Goal: Transaction & Acquisition: Purchase product/service

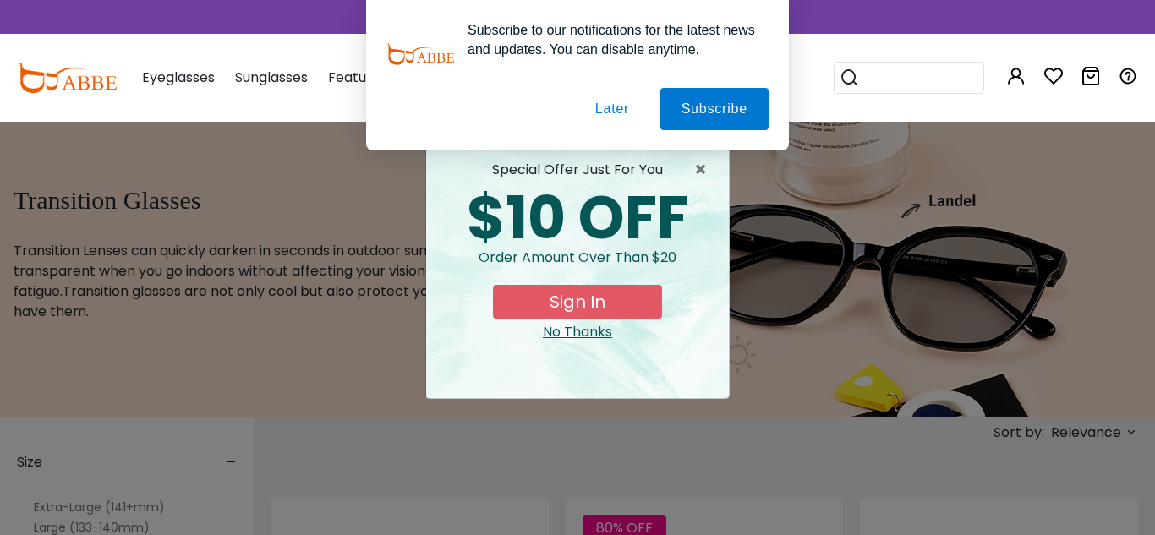
click at [611, 112] on button "Later" at bounding box center [612, 109] width 76 height 42
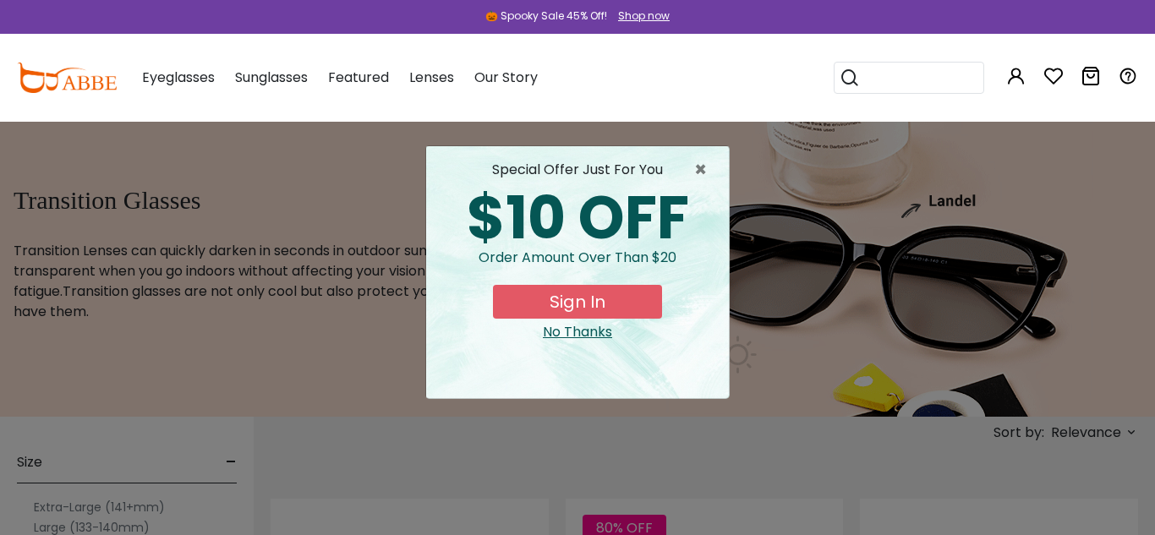
click at [600, 306] on button "Sign In" at bounding box center [577, 302] width 169 height 34
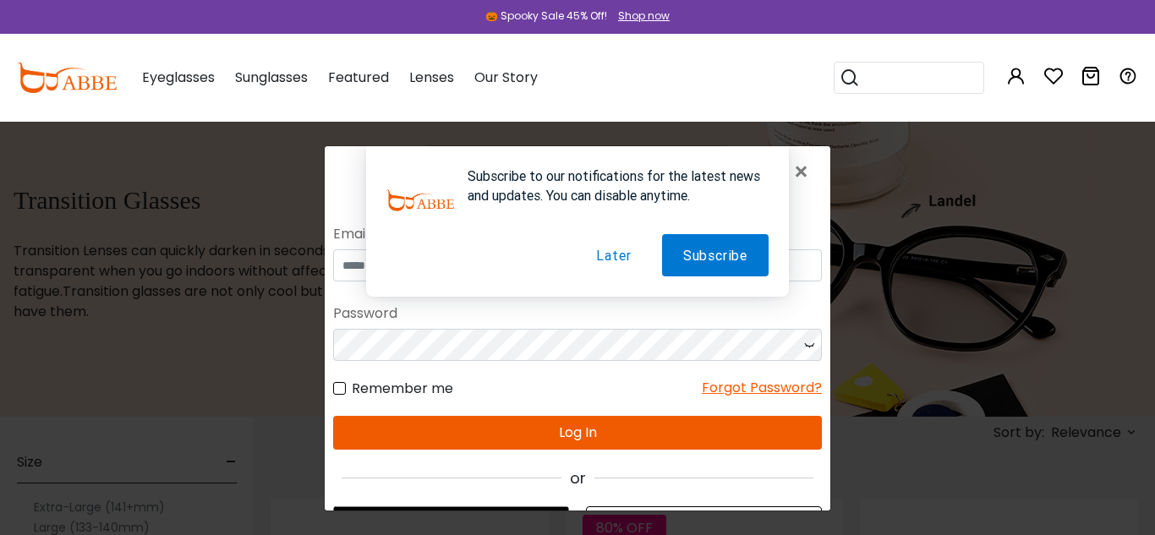
click at [612, 256] on button "Later" at bounding box center [613, 255] width 77 height 42
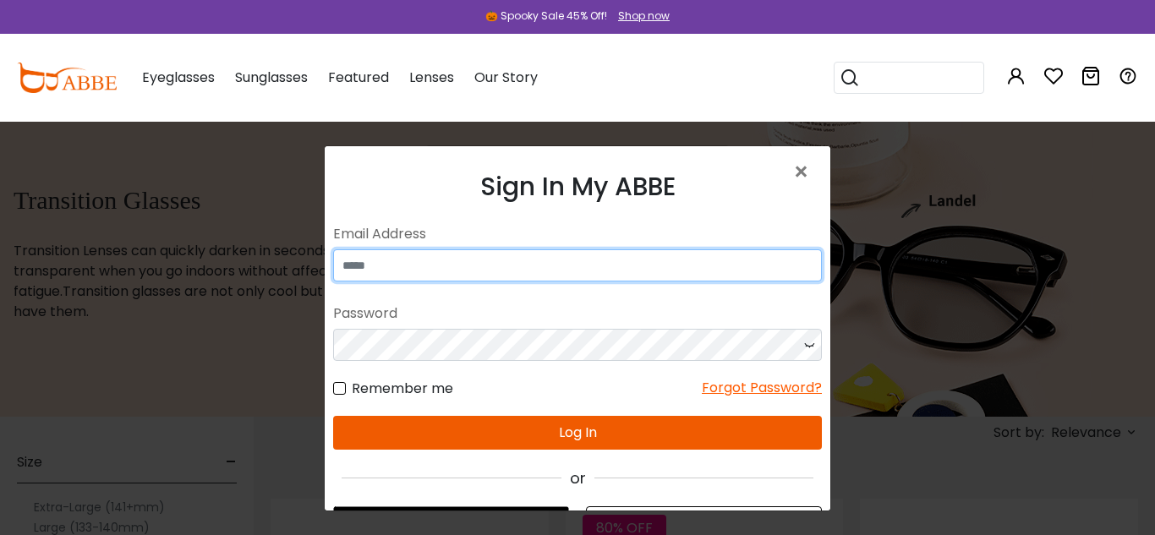
click at [604, 255] on input "email" at bounding box center [577, 265] width 489 height 32
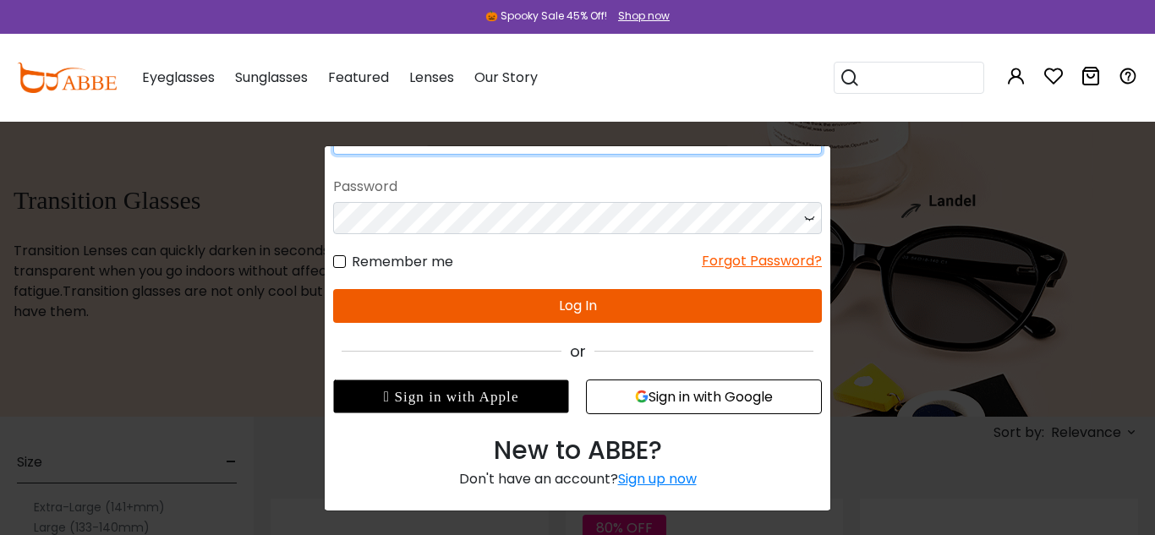
scroll to position [129, 0]
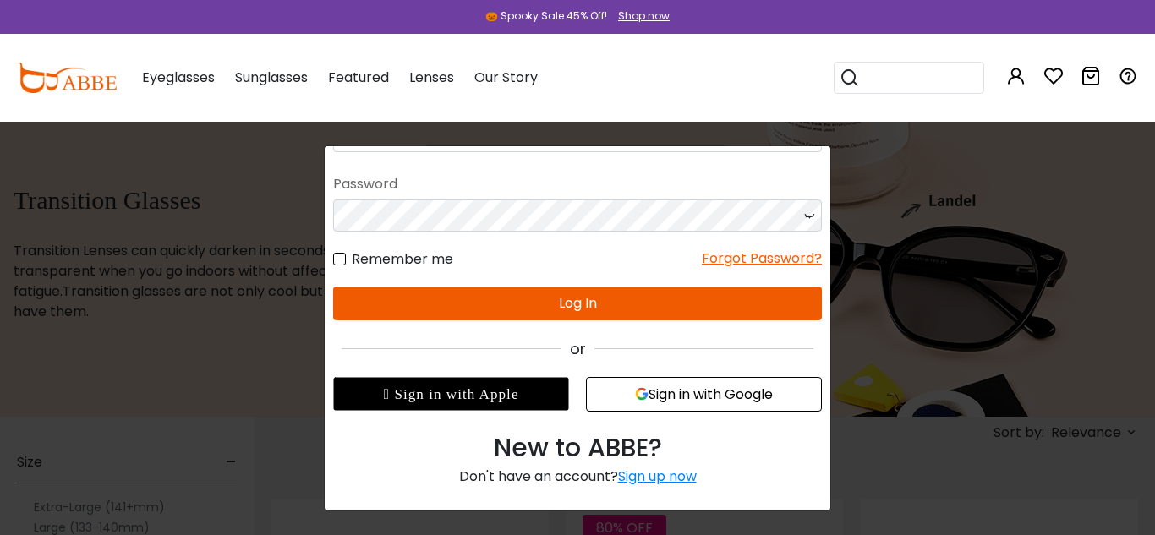
click at [654, 481] on div "Sign up now" at bounding box center [657, 476] width 79 height 19
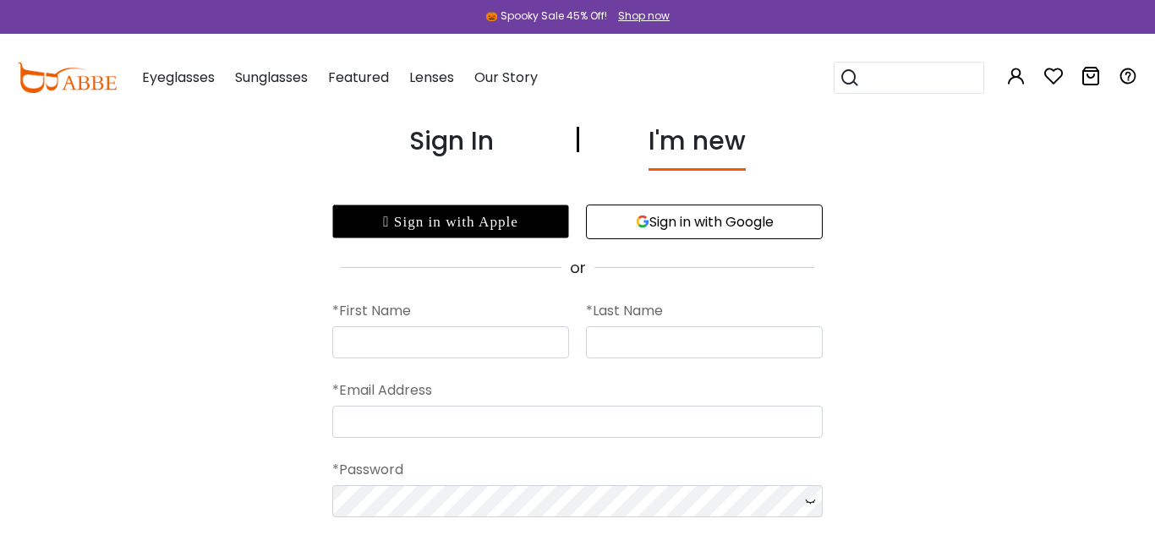
click at [786, 216] on button "Sign in with Google" at bounding box center [704, 222] width 237 height 35
click at [512, 339] on input "text" at bounding box center [450, 342] width 237 height 32
type input "*******"
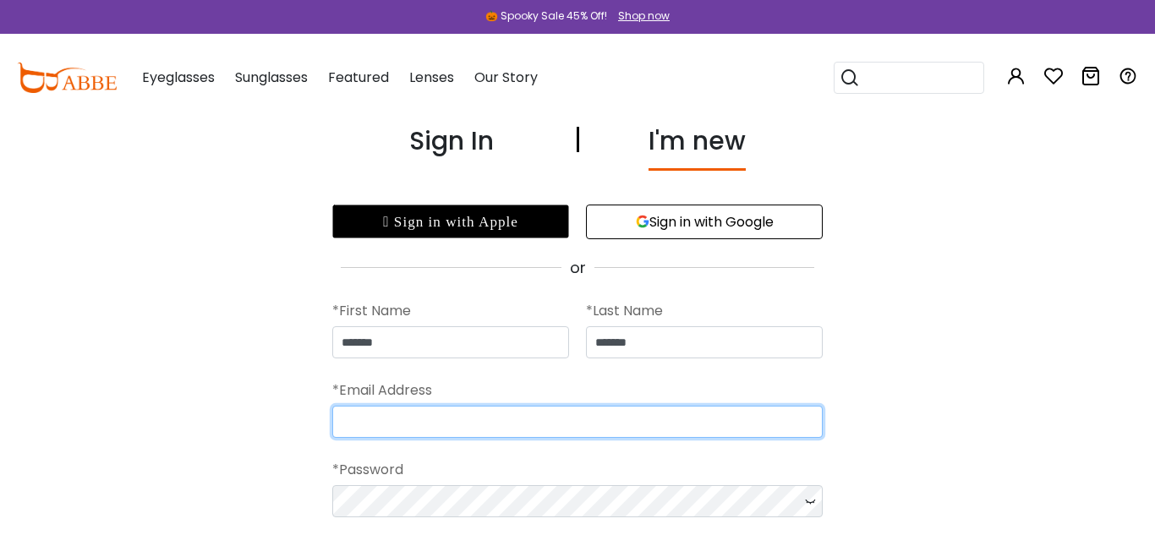
type input "**********"
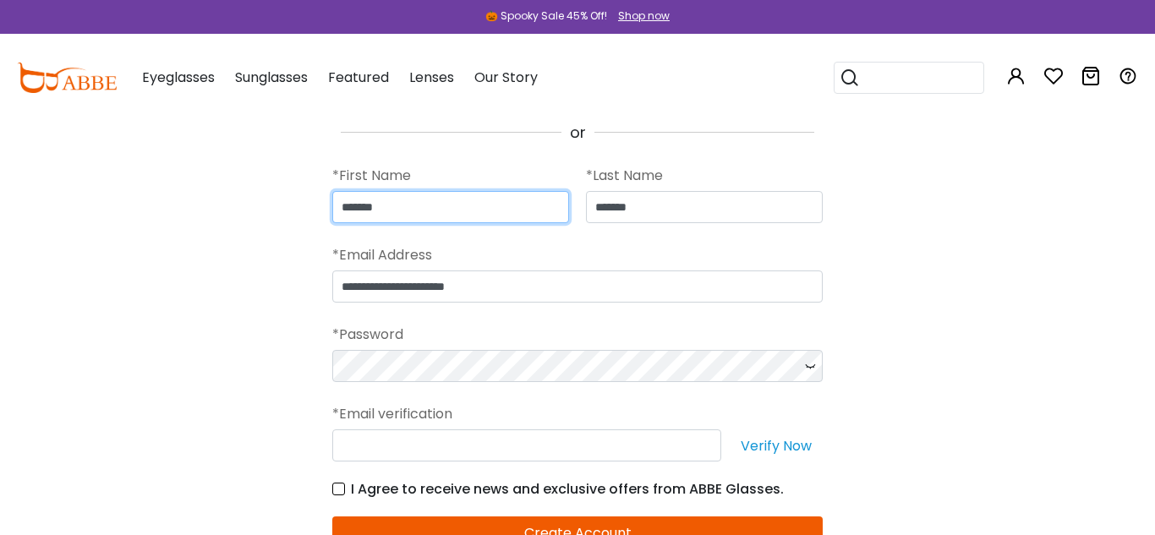
scroll to position [140, 0]
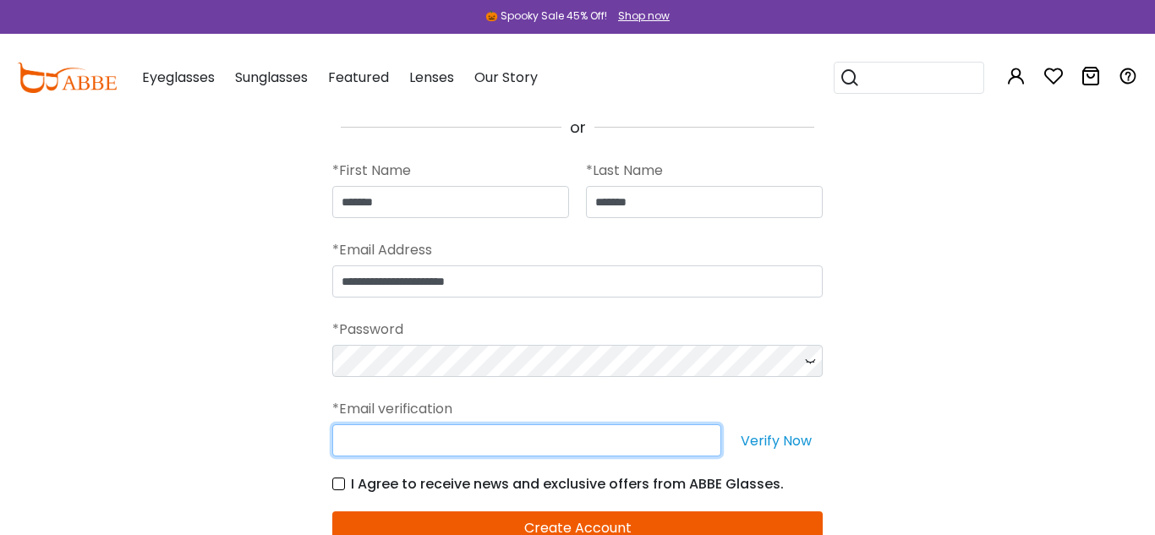
click at [490, 434] on input "text" at bounding box center [526, 441] width 389 height 32
type input "**********"
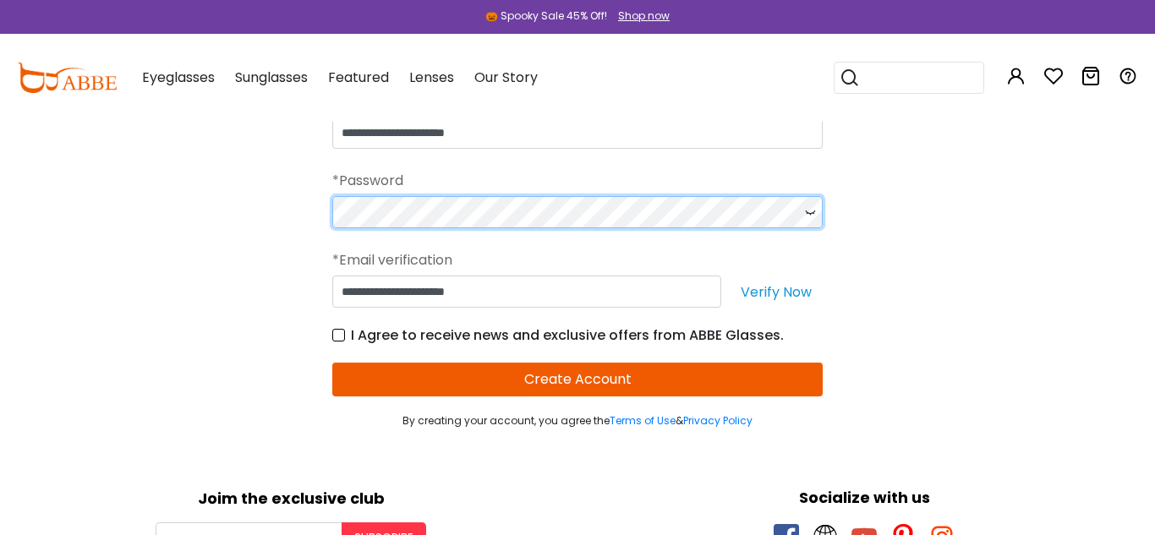
scroll to position [290, 0]
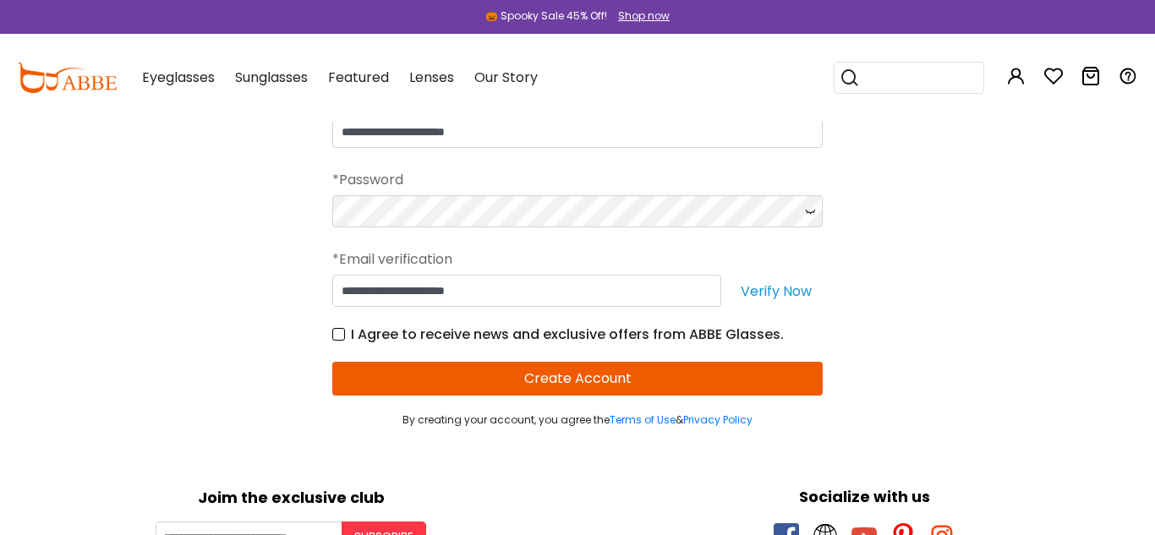
click at [786, 292] on button "Verify Now" at bounding box center [776, 291] width 93 height 32
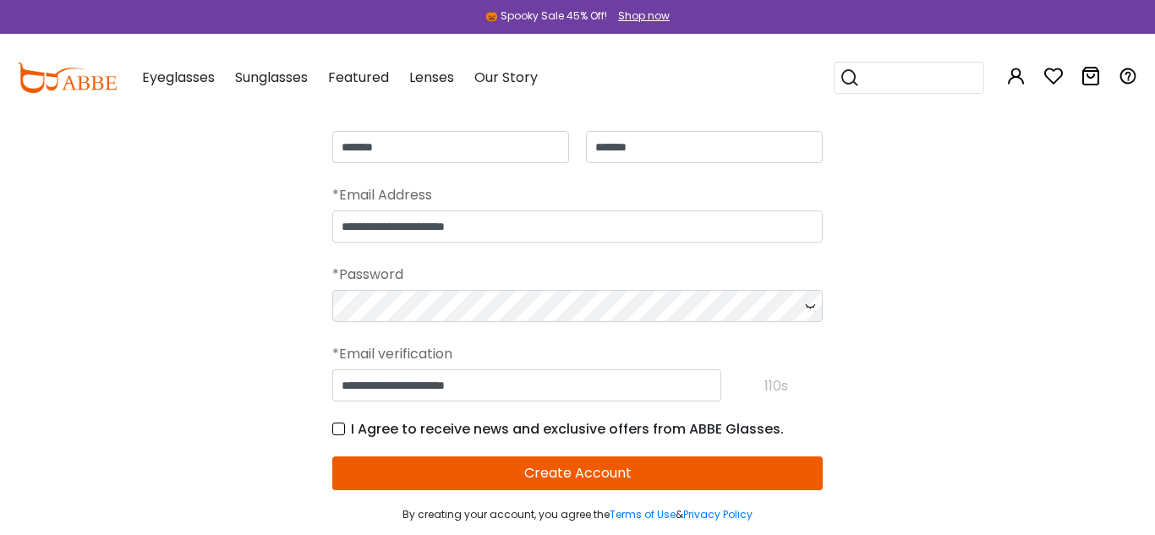
scroll to position [177, 0]
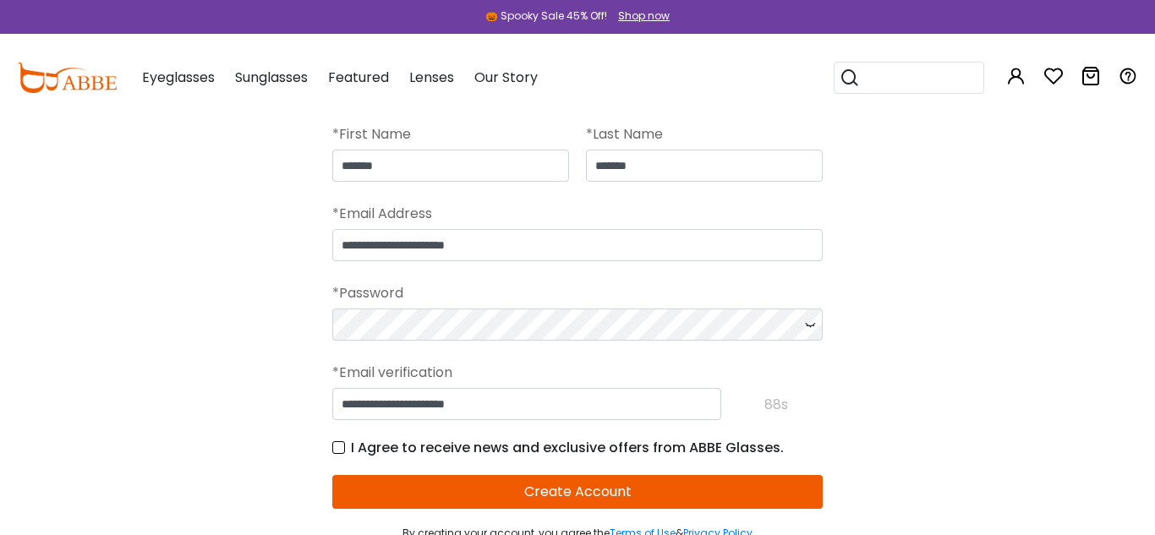
click at [448, 489] on button "Create Account" at bounding box center [577, 492] width 490 height 34
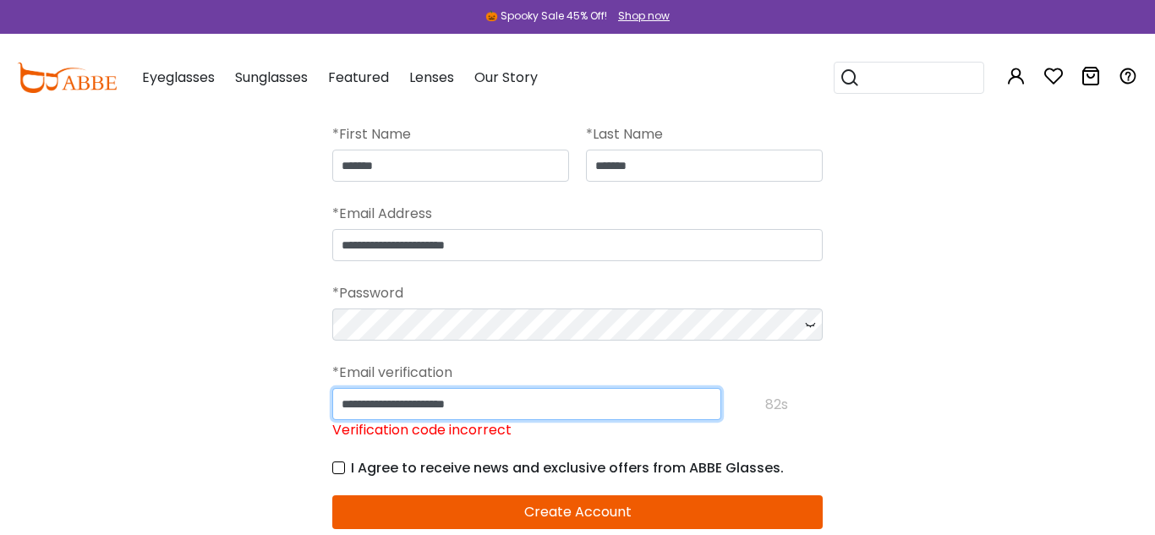
click at [591, 403] on input "**********" at bounding box center [526, 404] width 389 height 32
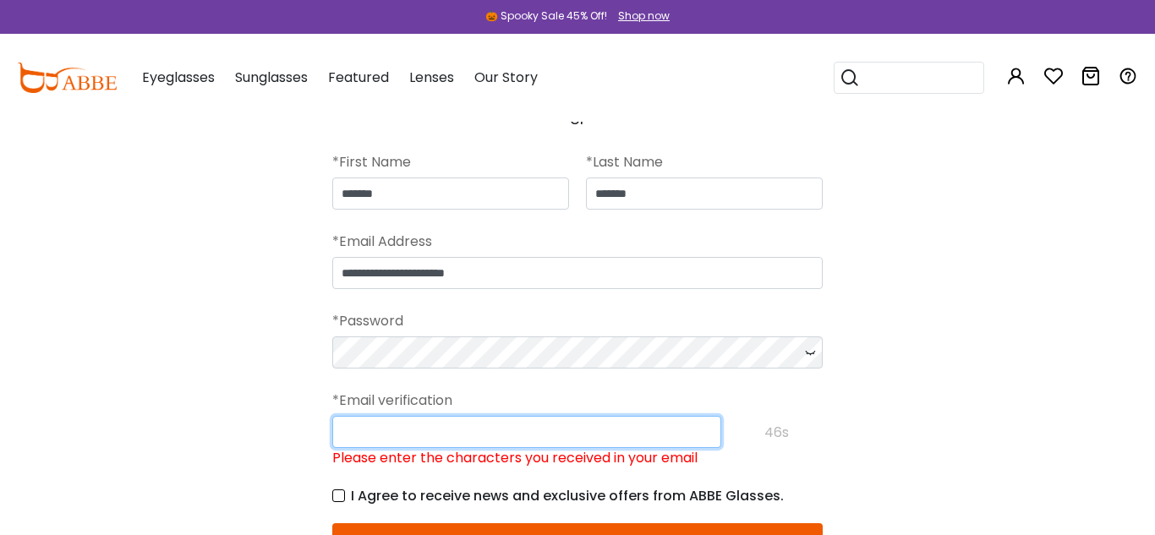
scroll to position [147, 0]
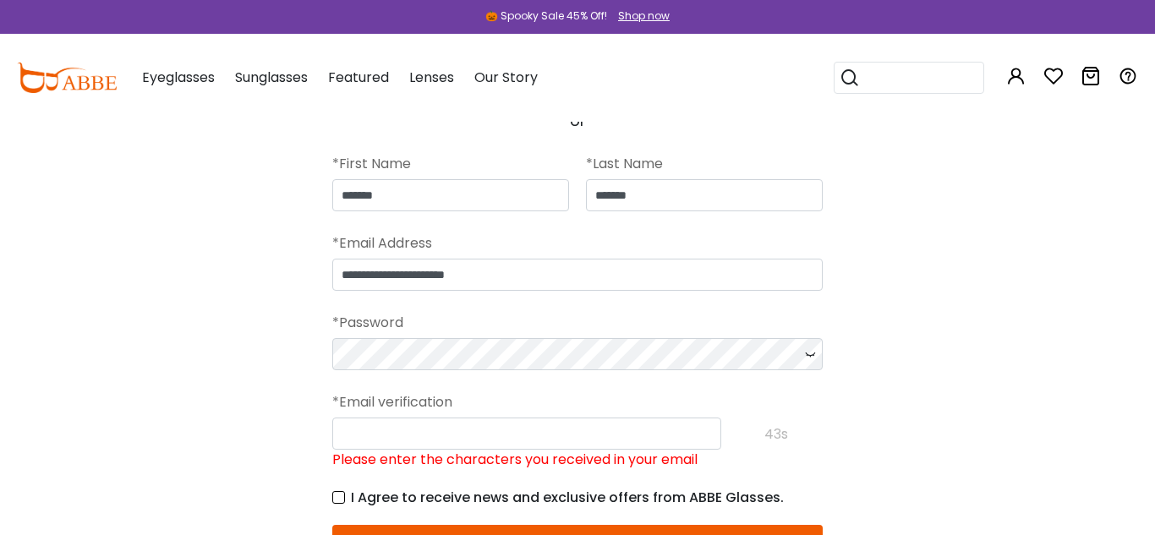
click at [810, 353] on icon at bounding box center [810, 354] width 17 height 32
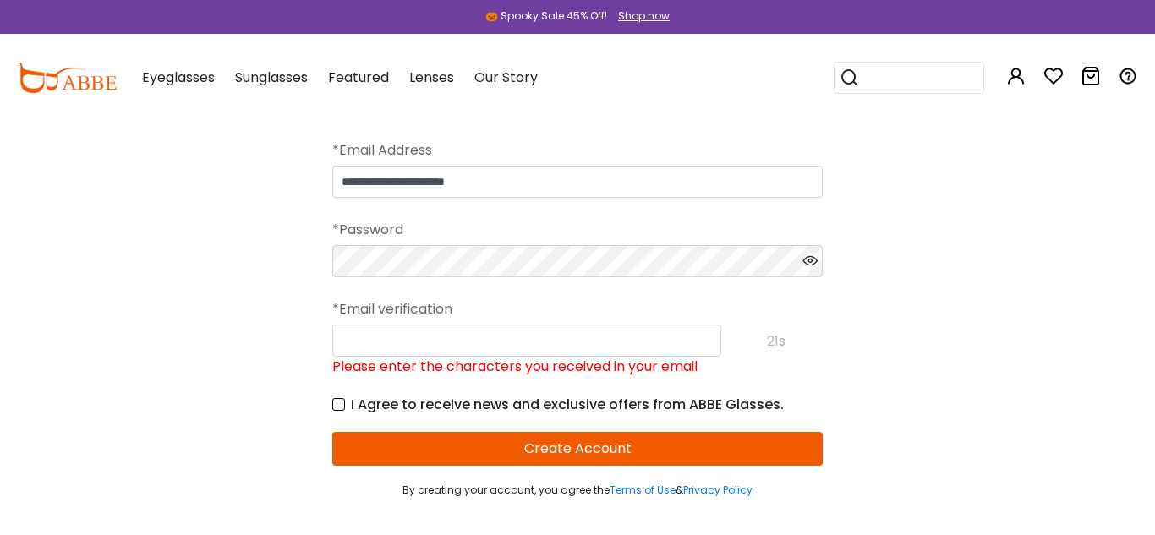
scroll to position [239, 0]
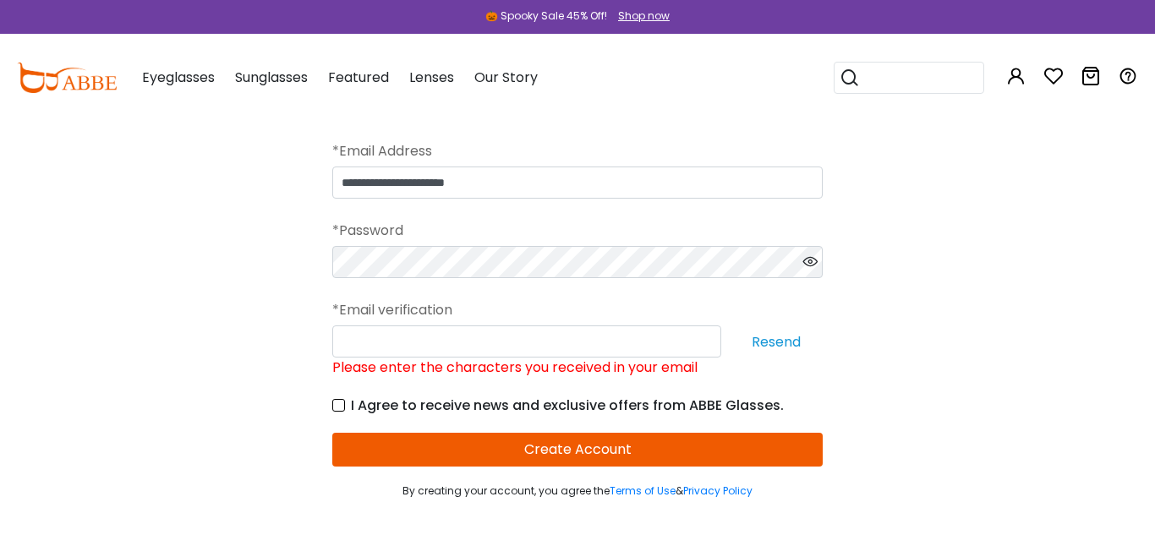
click at [774, 343] on button "Resend" at bounding box center [776, 342] width 93 height 32
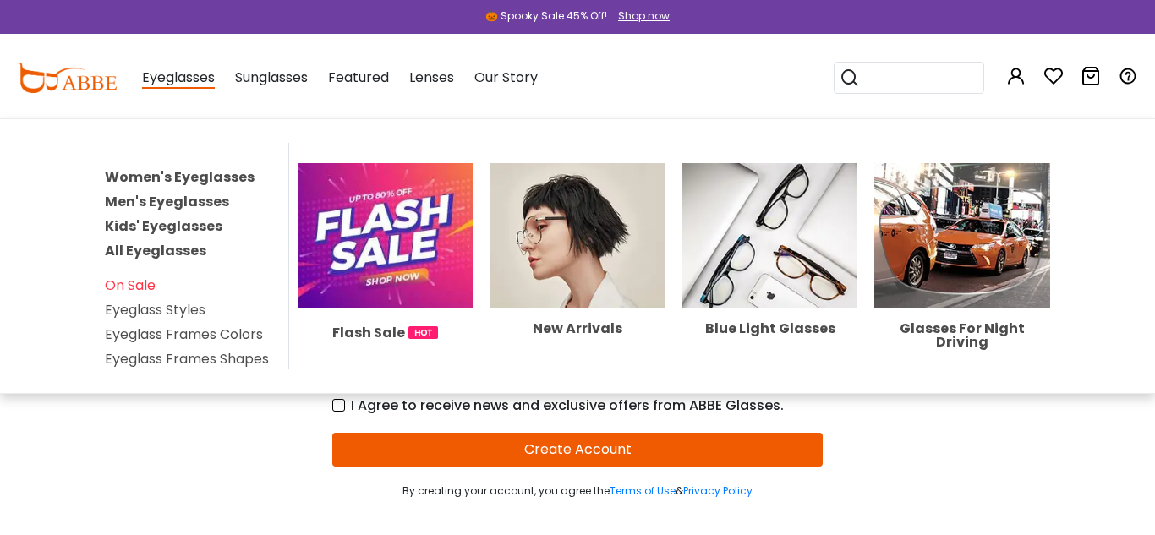
click at [205, 177] on link "Women's Eyeglasses" at bounding box center [180, 176] width 150 height 19
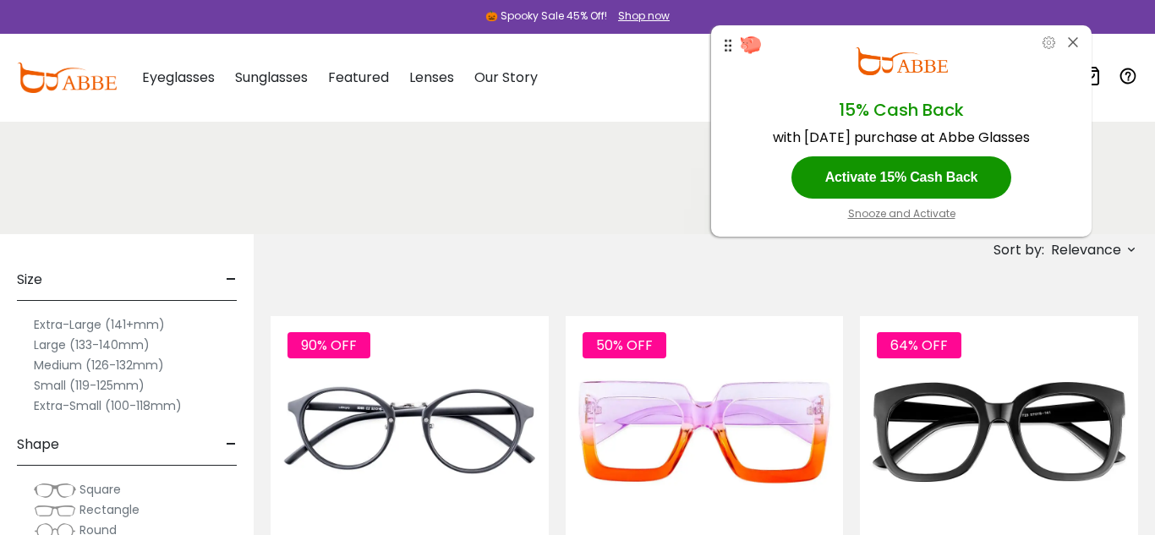
scroll to position [238, 0]
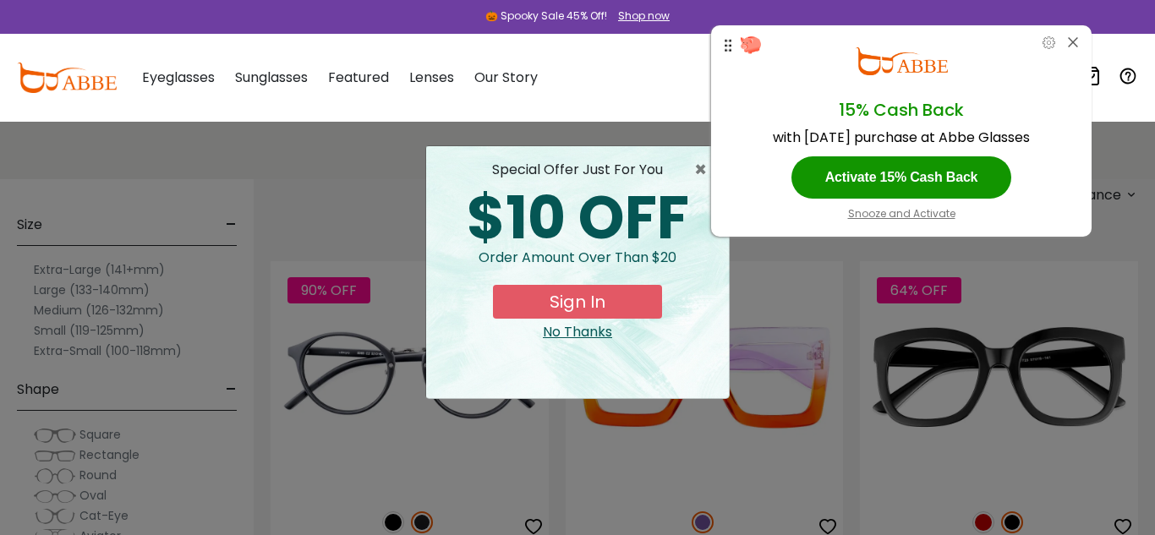
click at [574, 334] on div "No Thanks" at bounding box center [578, 332] width 276 height 20
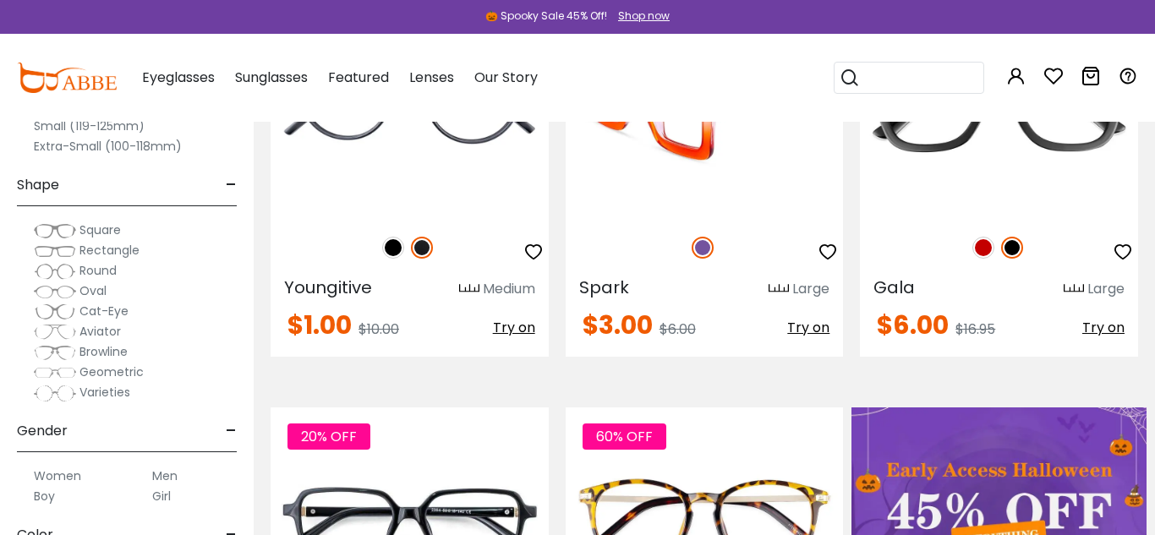
scroll to position [514, 0]
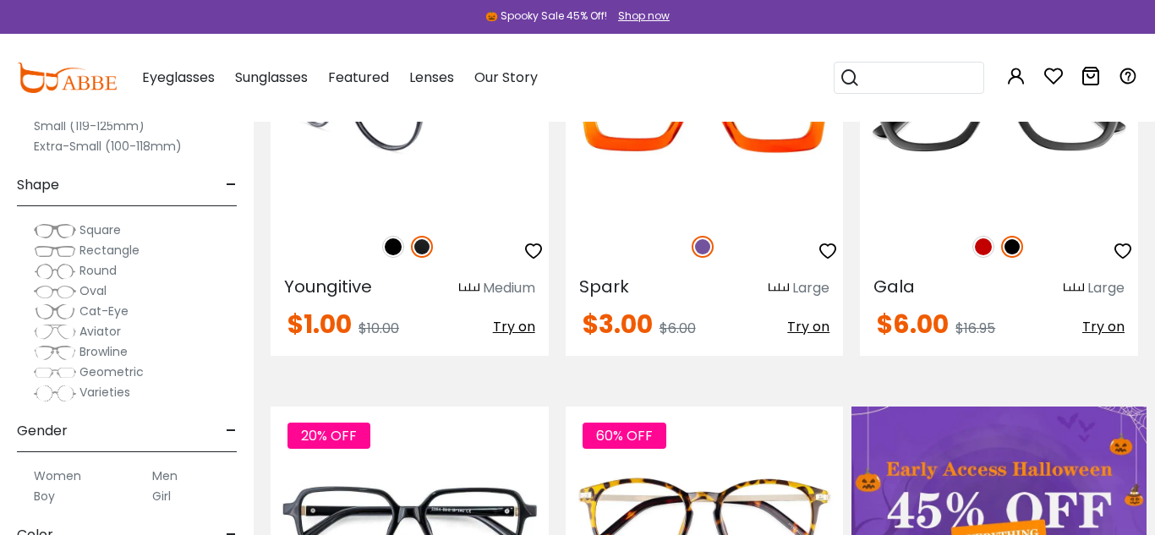
click at [512, 331] on span "Try on" at bounding box center [514, 326] width 42 height 19
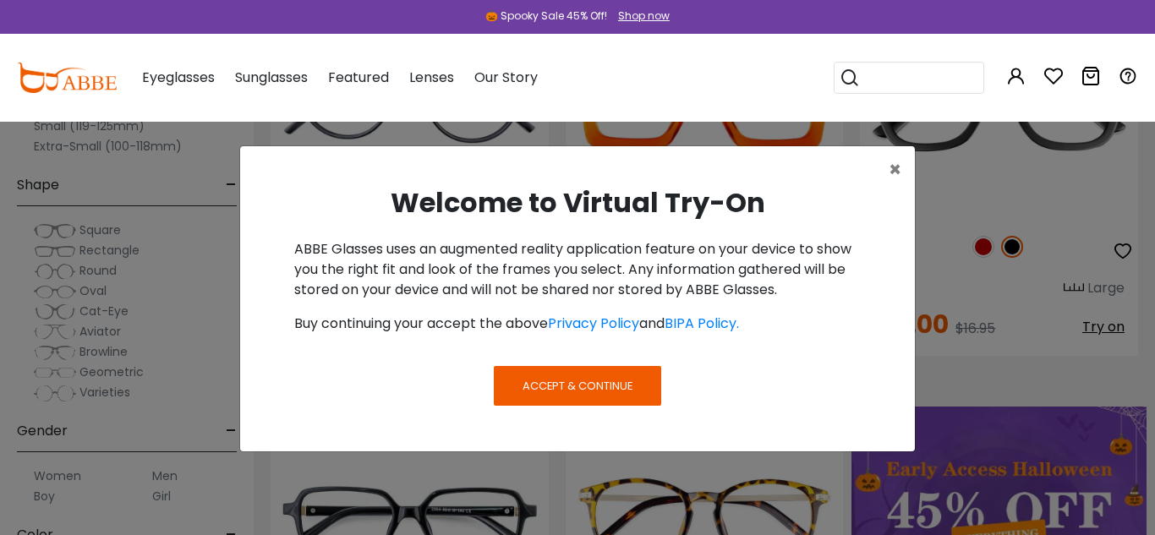
click at [532, 383] on span "Accept & Continue" at bounding box center [578, 386] width 110 height 16
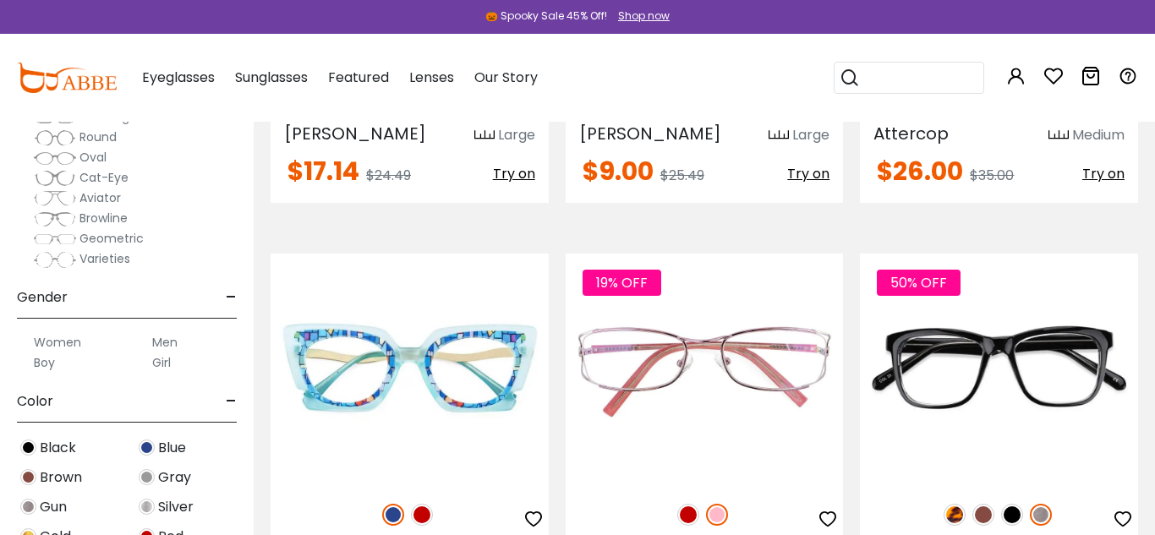
scroll to position [134, 0]
click at [69, 337] on label "Women" at bounding box center [57, 341] width 47 height 20
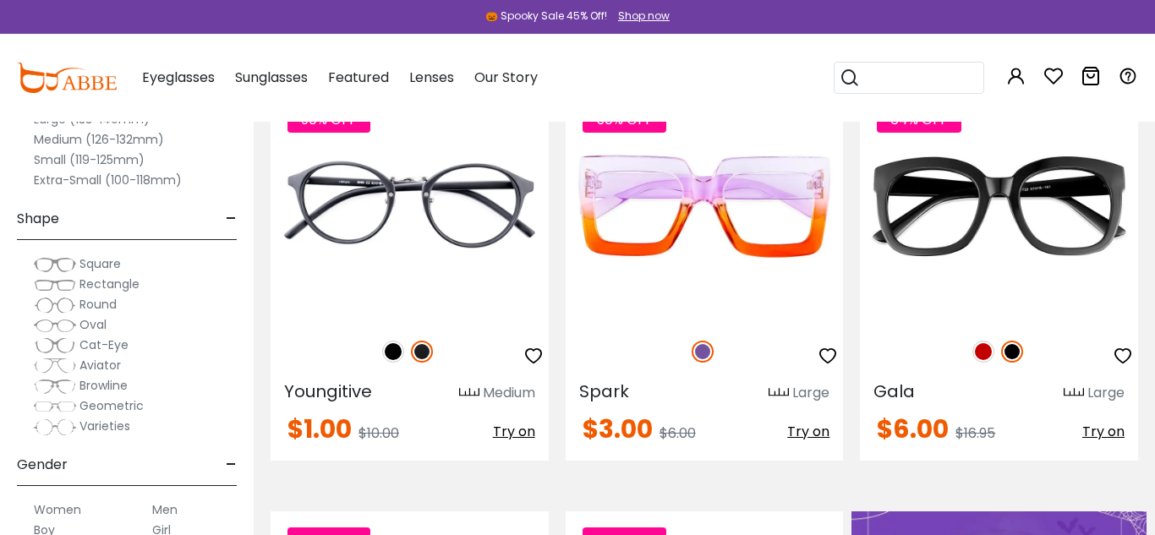
scroll to position [412, 0]
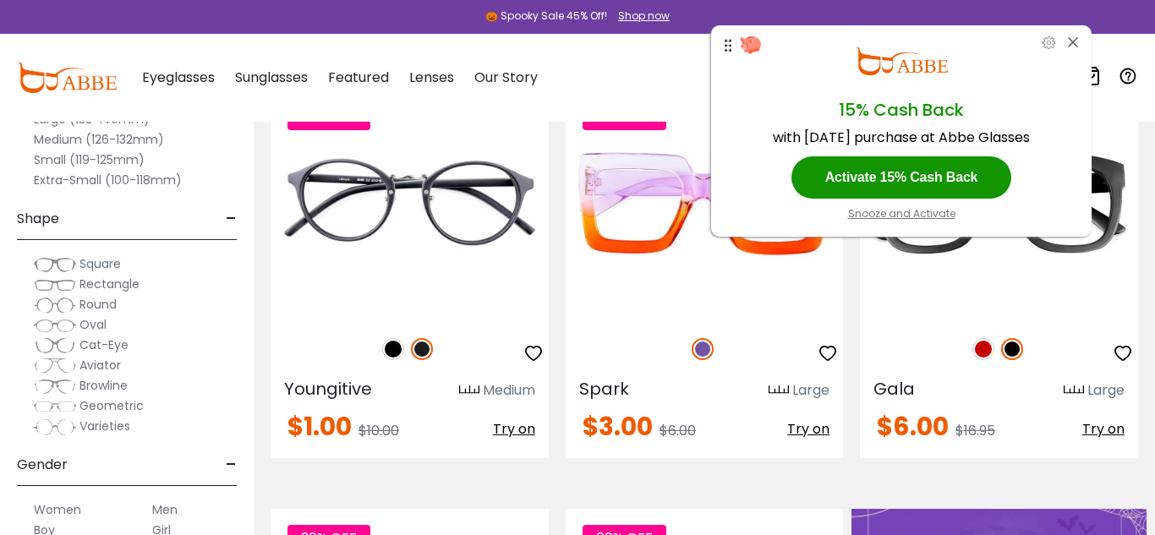
click at [90, 286] on span "Rectangle" at bounding box center [109, 284] width 60 height 17
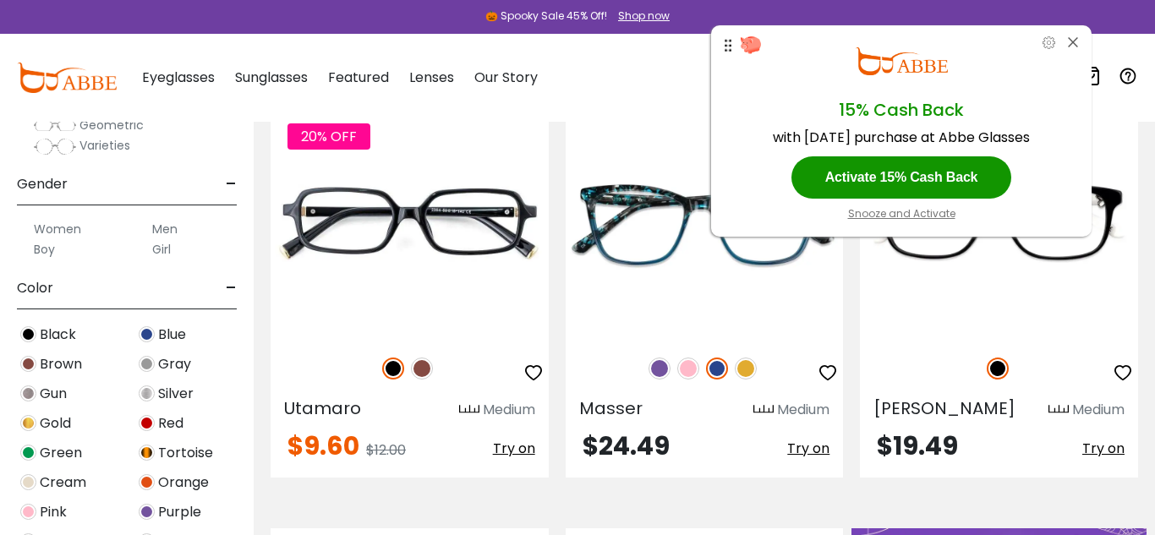
scroll to position [285, 0]
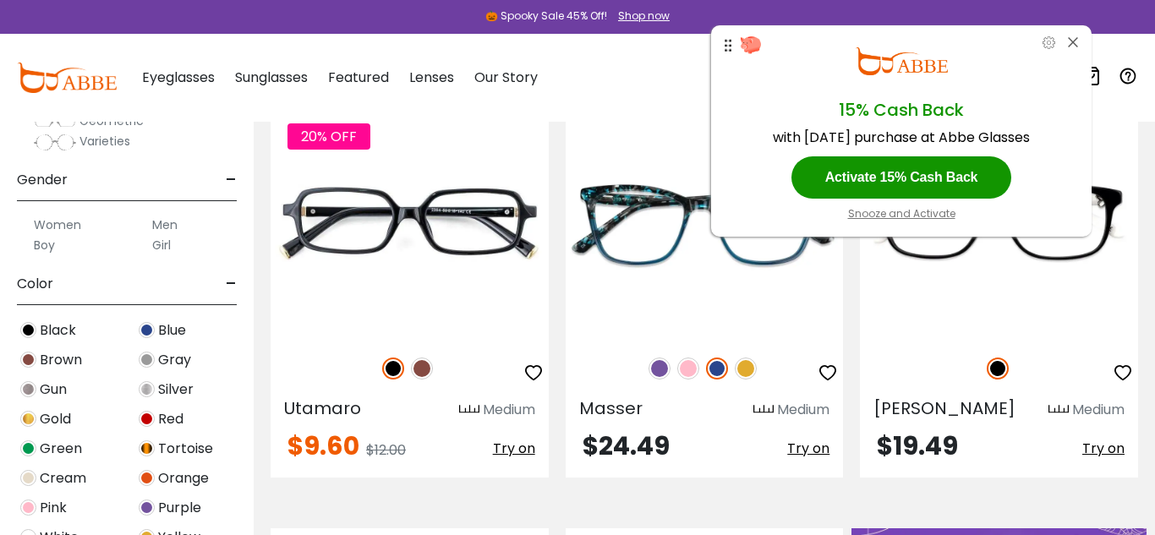
click at [145, 421] on img at bounding box center [147, 419] width 16 height 16
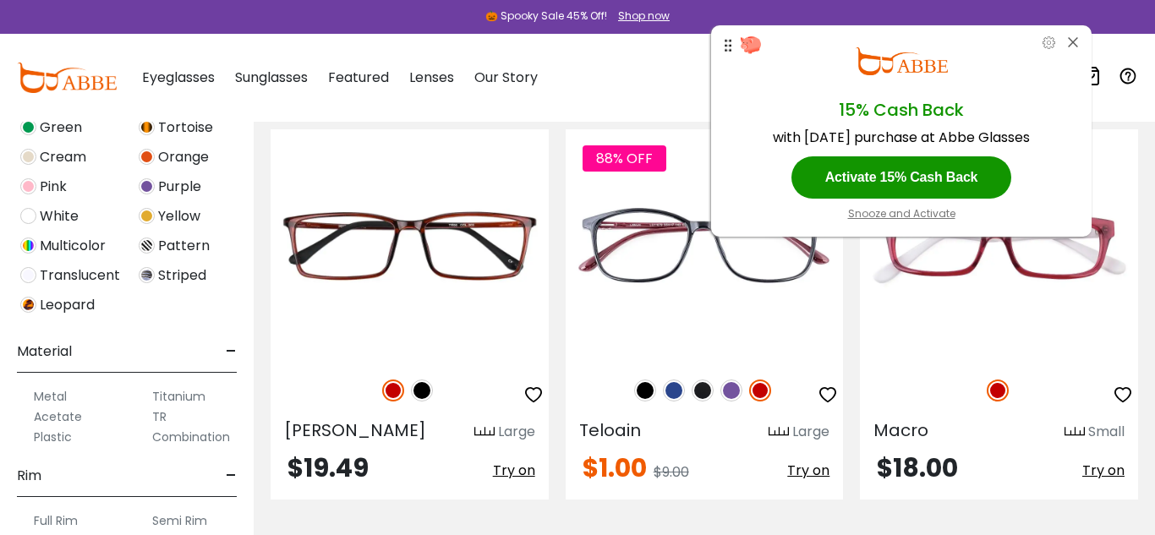
scroll to position [608, 0]
click at [58, 396] on label "Metal" at bounding box center [50, 395] width 33 height 20
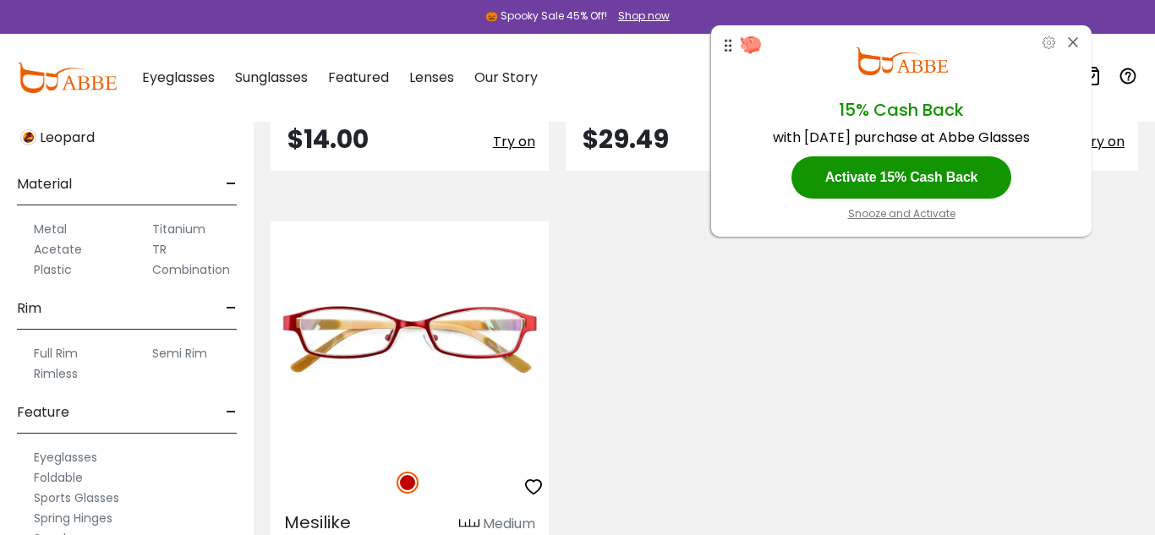
scroll to position [777, 0]
click at [65, 353] on label "Full Rim" at bounding box center [56, 350] width 44 height 20
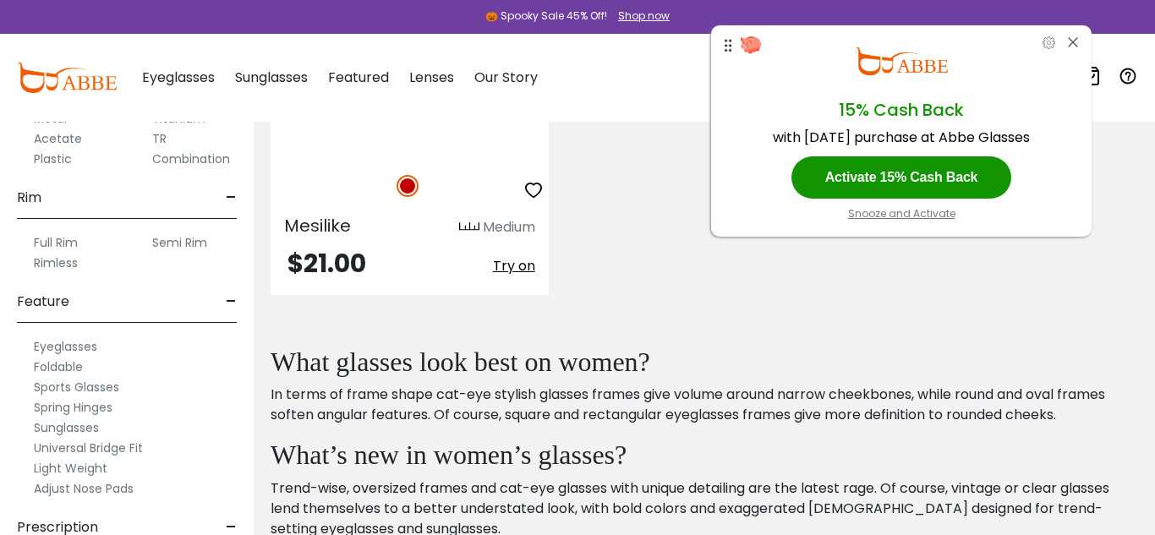
scroll to position [891, 0]
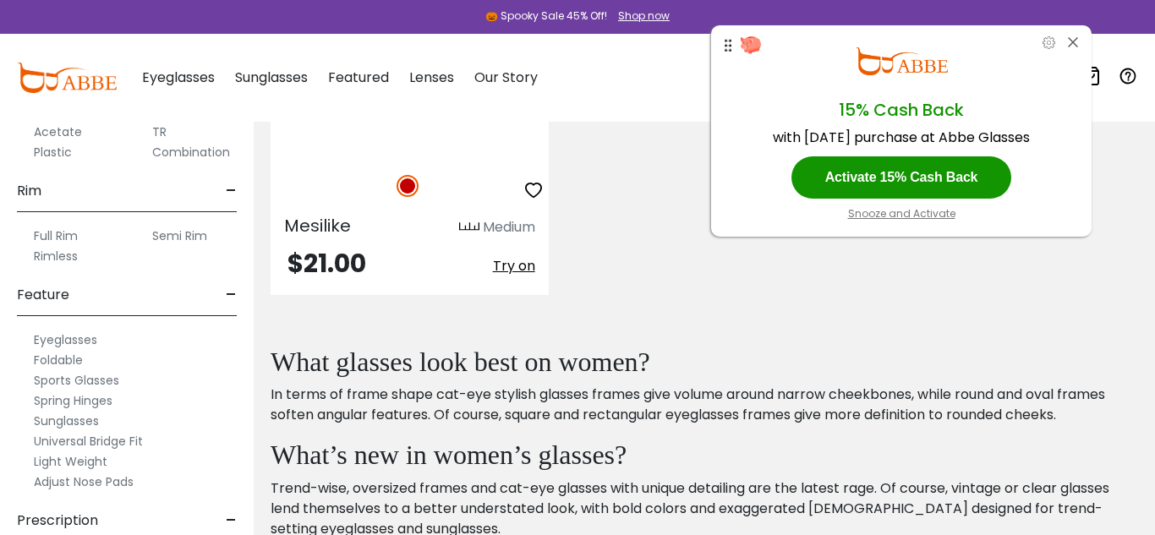
click at [106, 403] on label "Spring Hinges" at bounding box center [73, 401] width 79 height 20
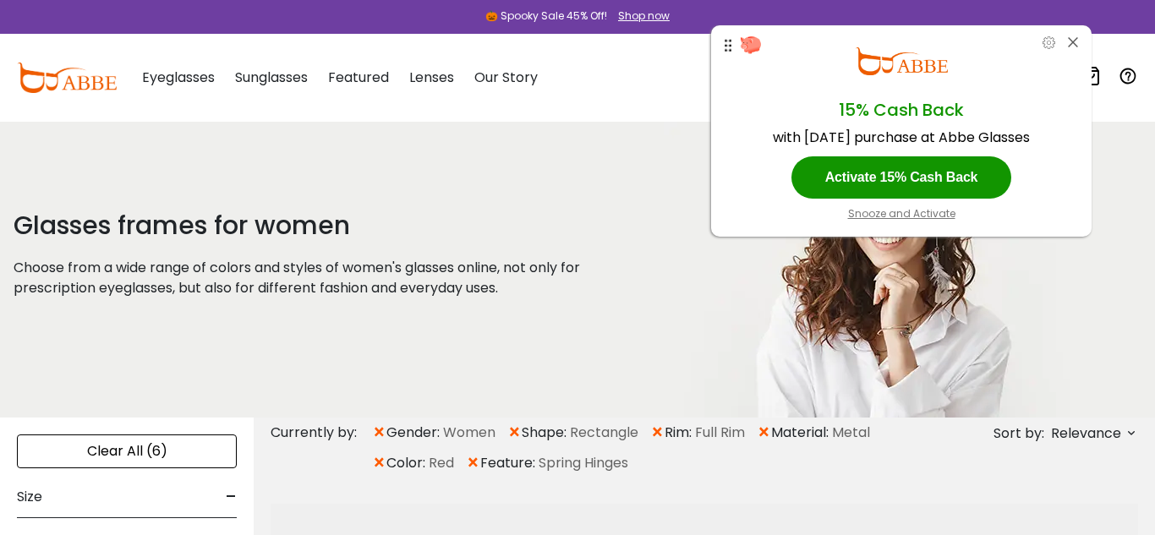
click at [473, 462] on span "×" at bounding box center [473, 463] width 14 height 30
click at [769, 431] on span "×" at bounding box center [764, 433] width 14 height 30
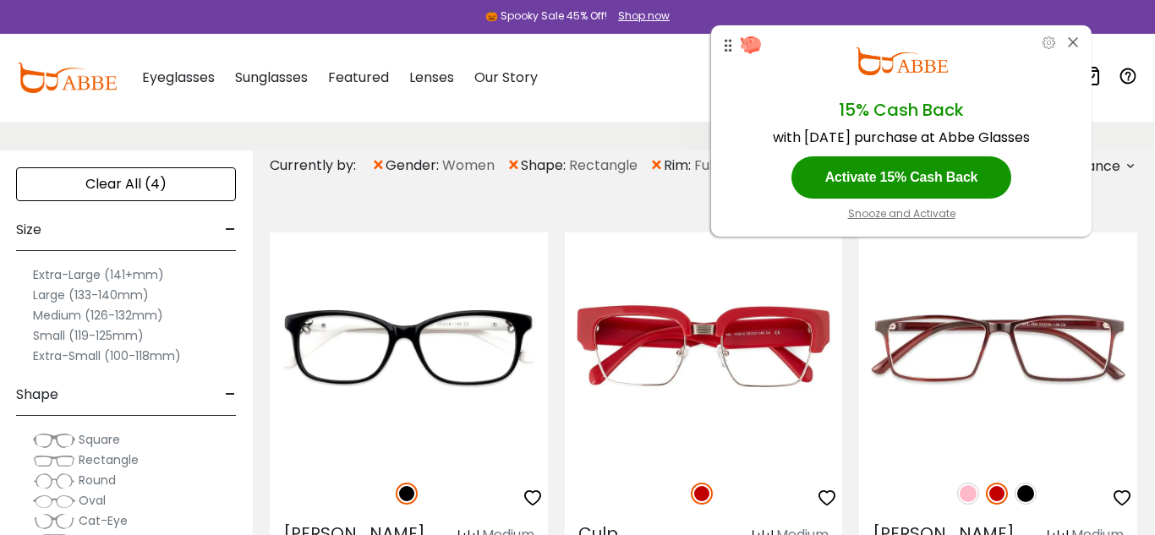
scroll to position [269, 1]
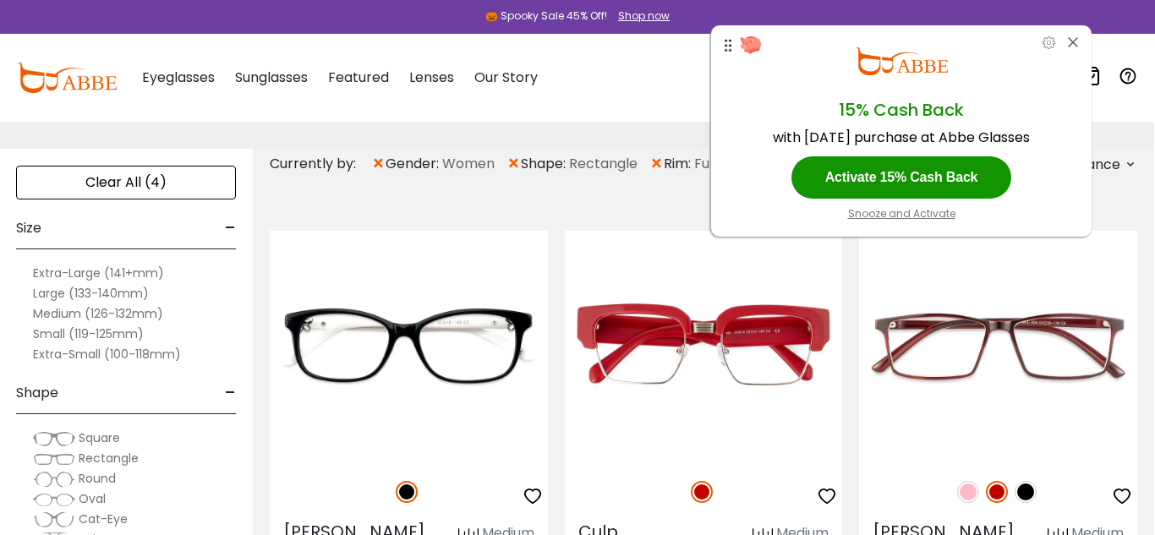
click at [44, 293] on label "Large (133-140mm)" at bounding box center [91, 293] width 116 height 20
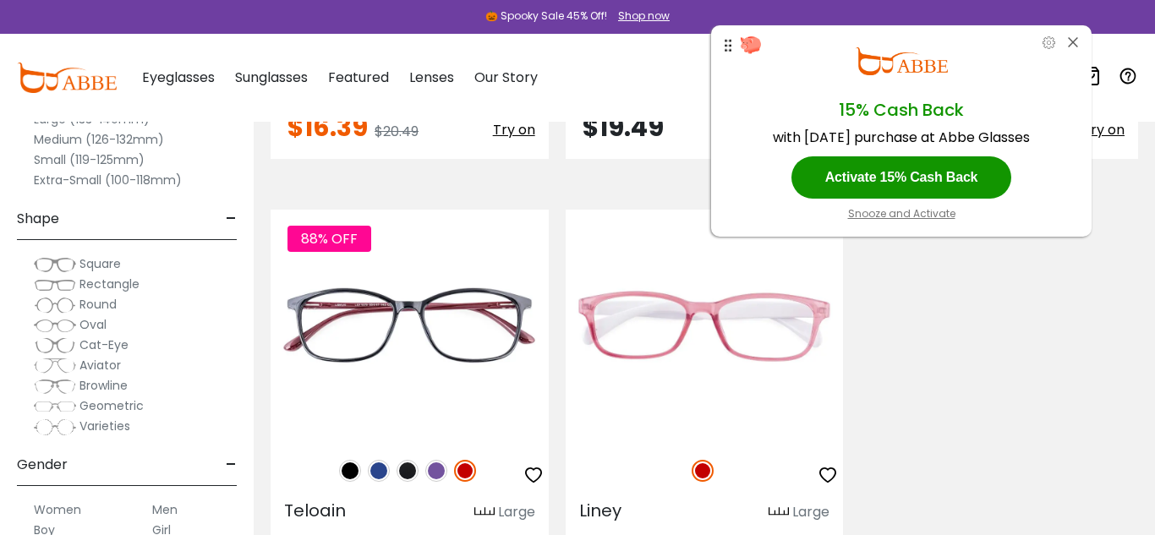
scroll to position [740, 0]
click at [0, 0] on img at bounding box center [0, 0] width 0 height 0
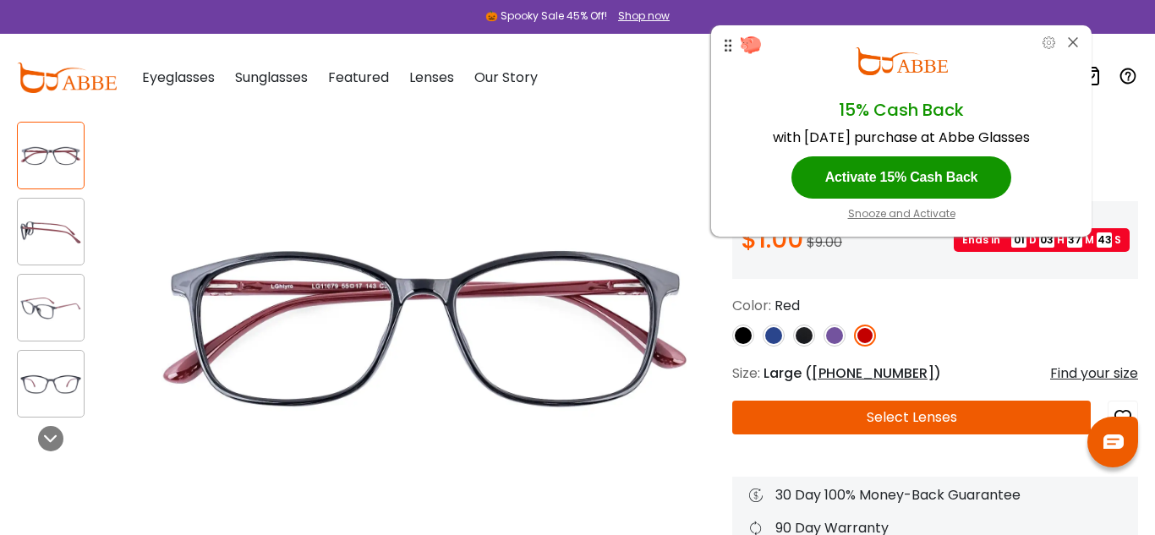
scroll to position [107, 0]
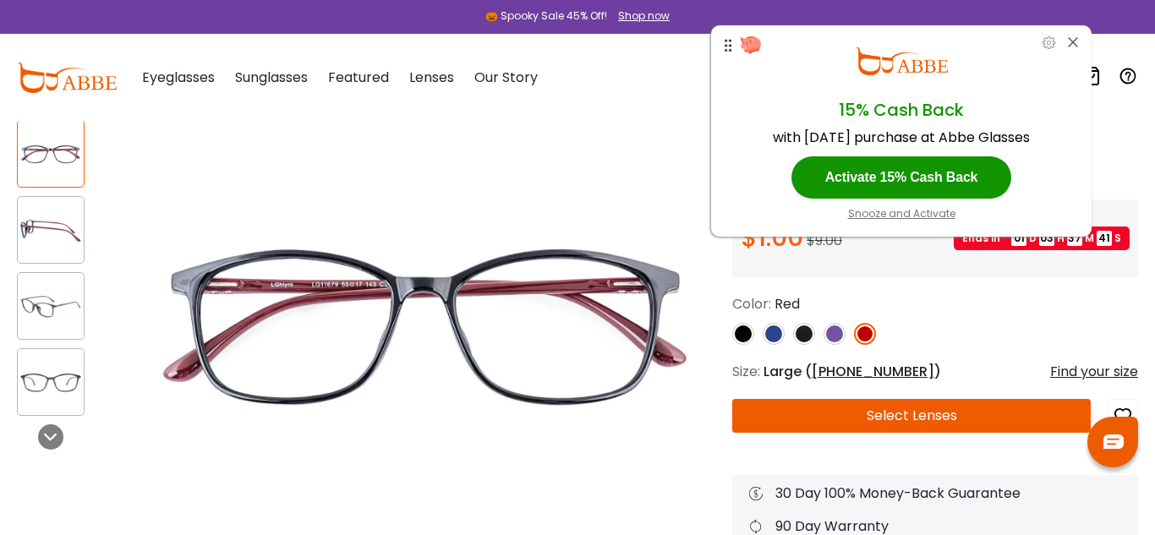
click at [868, 416] on button "Select Lenses" at bounding box center [911, 416] width 359 height 34
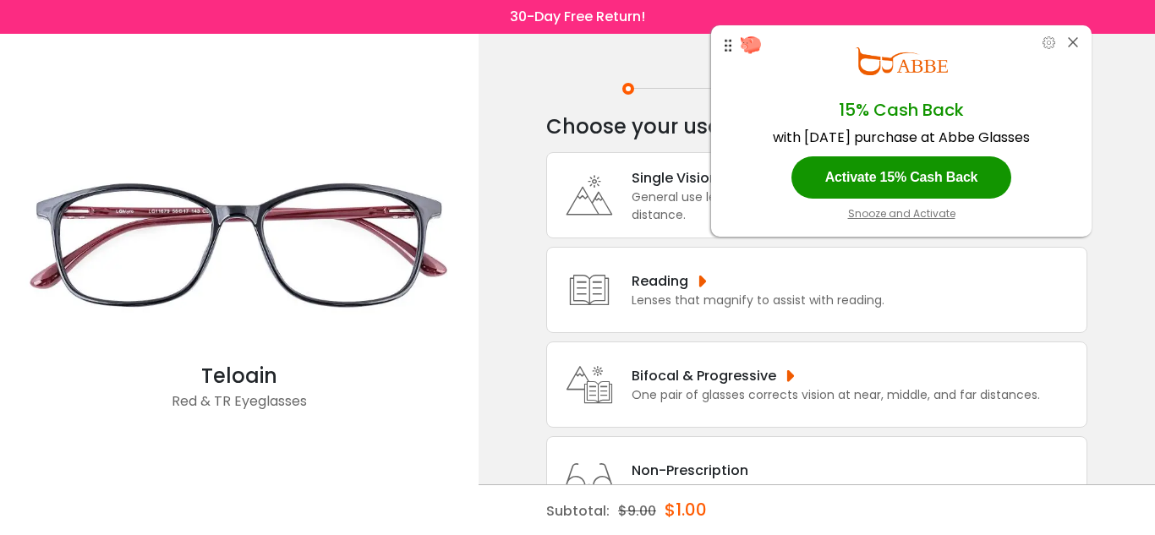
click at [868, 416] on div "Bifocal & Progressive One pair of glasses corrects vision at near, middle, and …" at bounding box center [816, 385] width 541 height 86
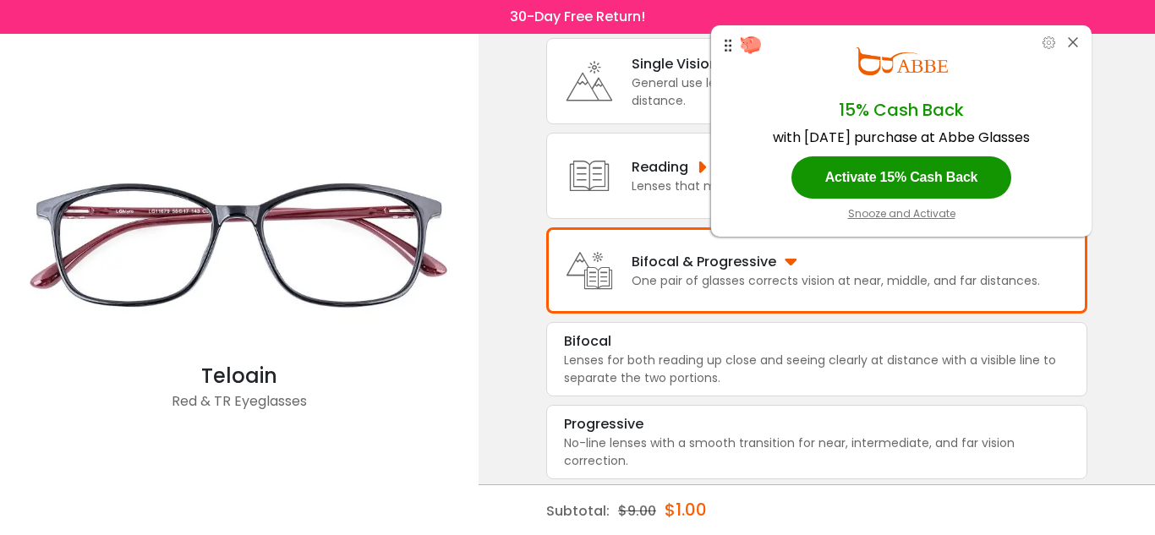
scroll to position [118, 0]
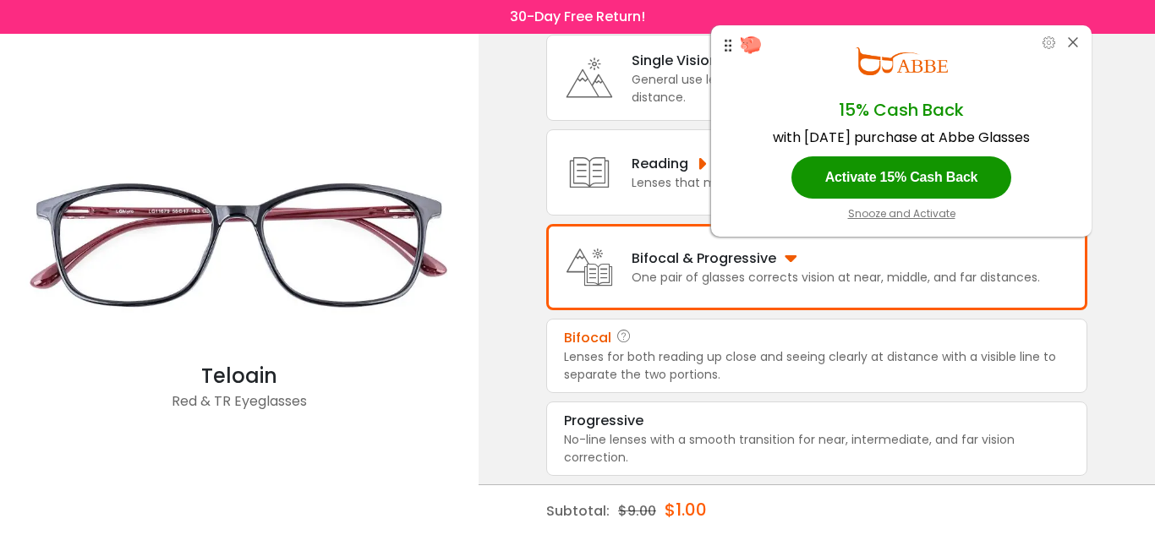
click at [859, 367] on div "Lenses for both reading up close and seeing clearly at distance with a visible …" at bounding box center [817, 366] width 506 height 36
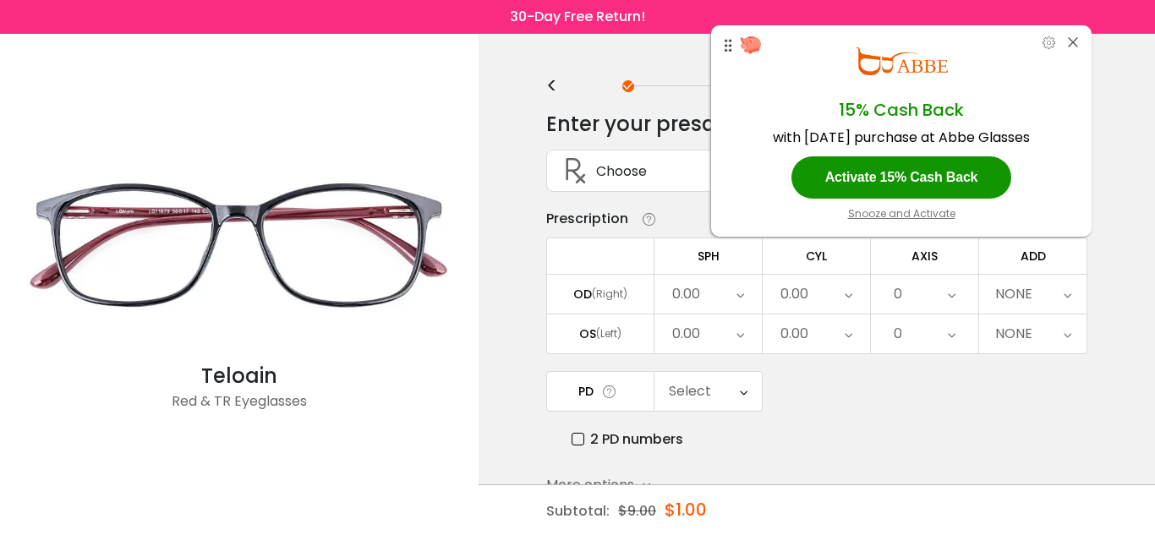
scroll to position [0, 0]
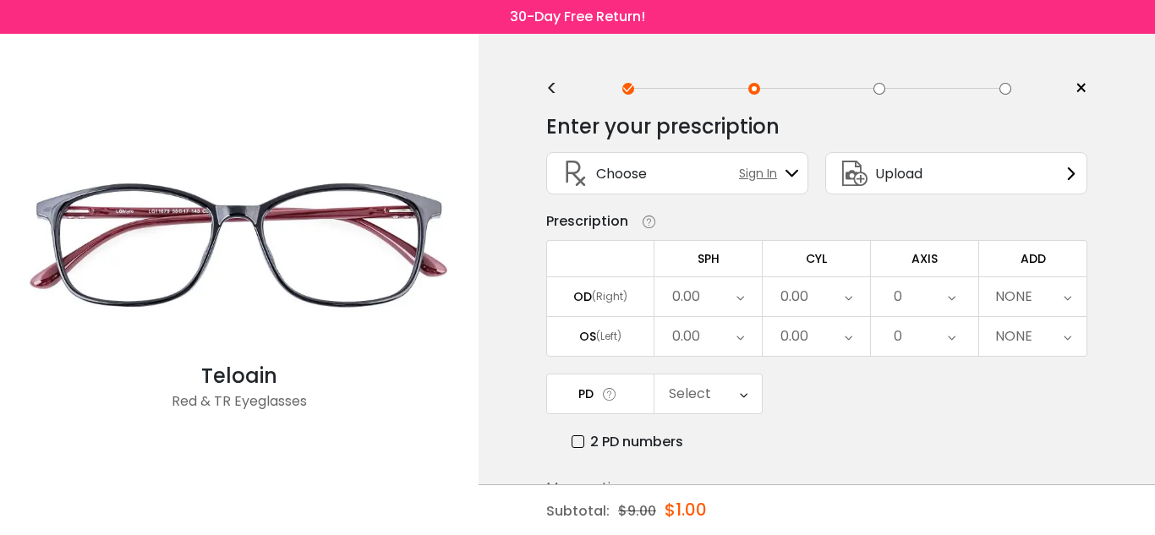
click at [741, 299] on icon at bounding box center [741, 296] width 8 height 39
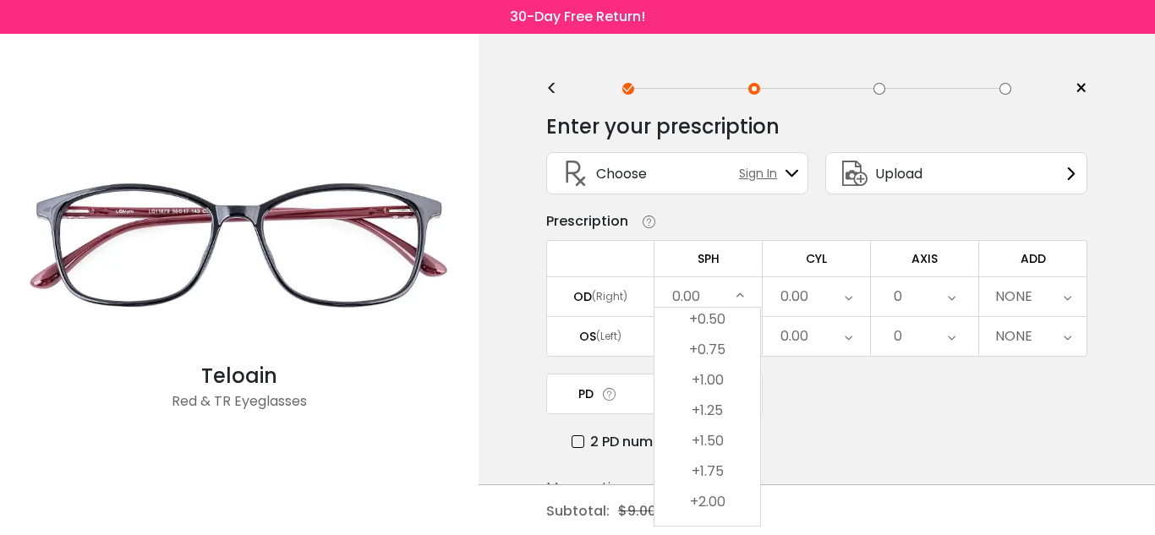
scroll to position [2531, 0]
click at [696, 498] on li "+2.00" at bounding box center [708, 501] width 106 height 30
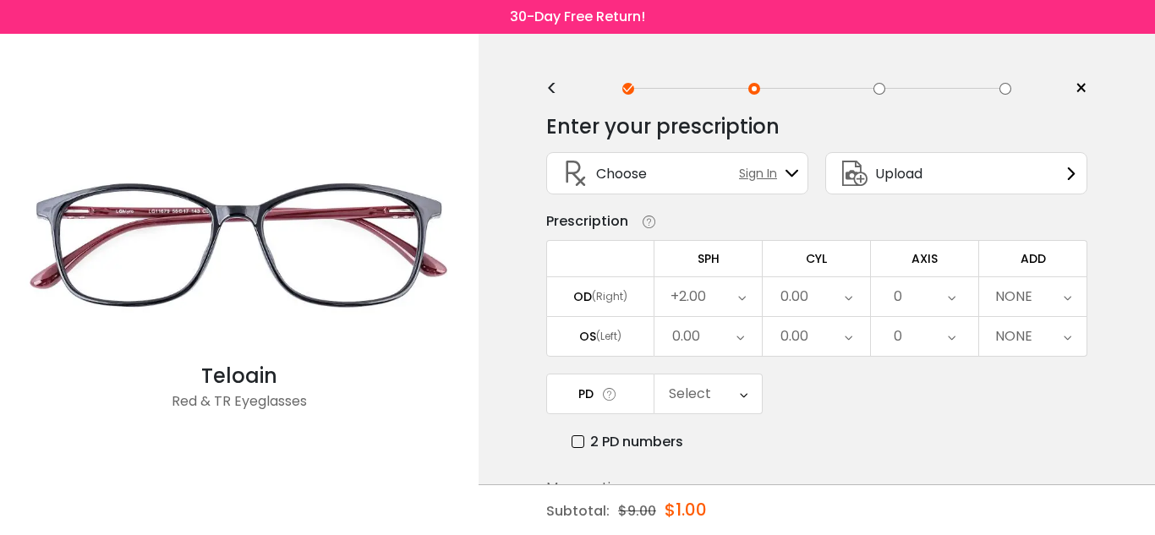
click at [729, 338] on div "0.00" at bounding box center [708, 336] width 107 height 39
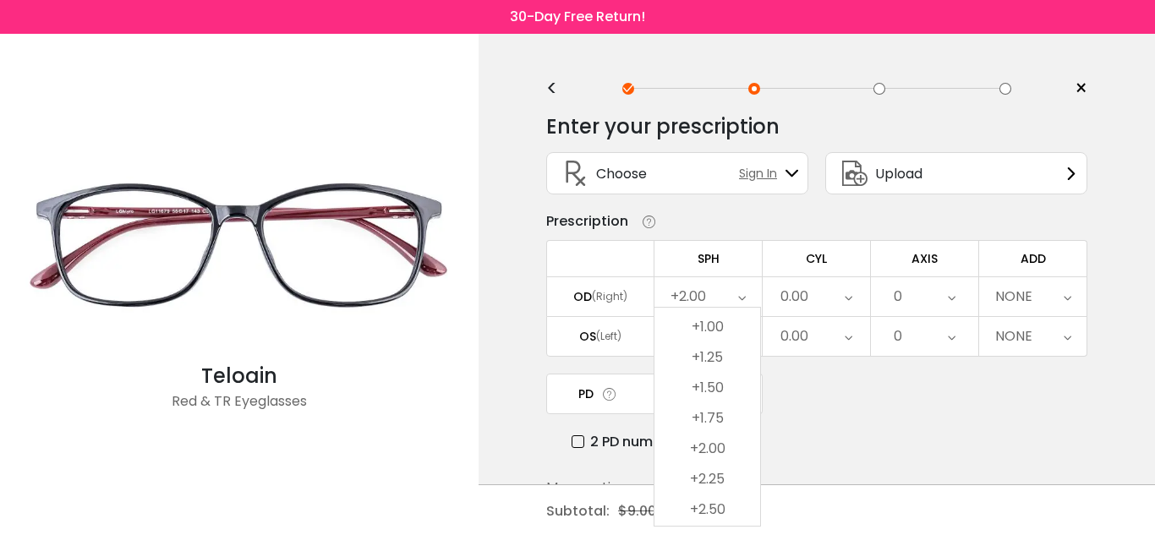
scroll to position [2599, 0]
click at [707, 457] on li "+2.25" at bounding box center [708, 464] width 106 height 30
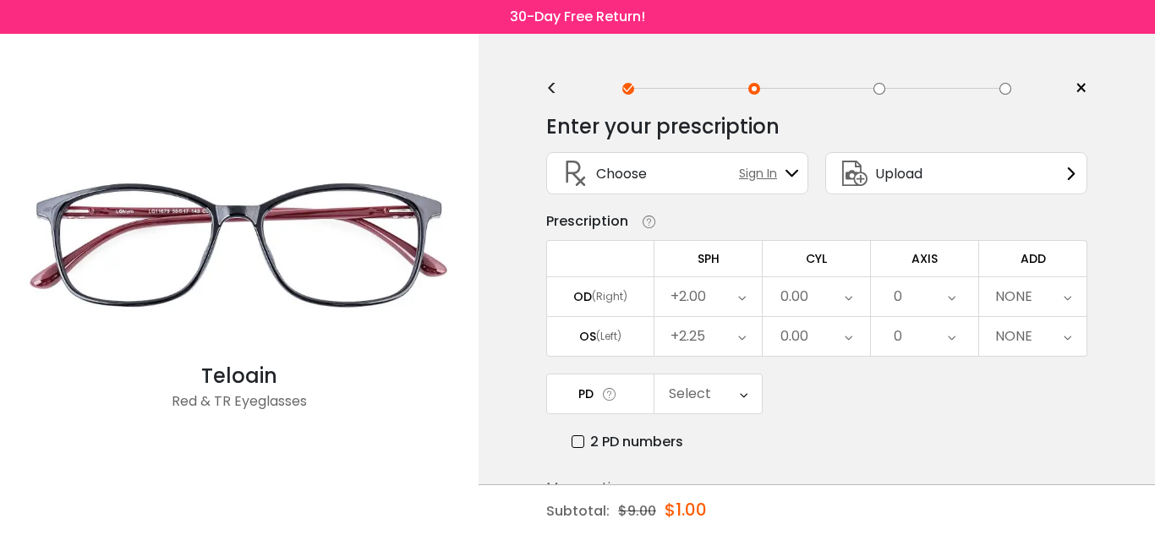
click at [950, 305] on icon at bounding box center [952, 296] width 8 height 39
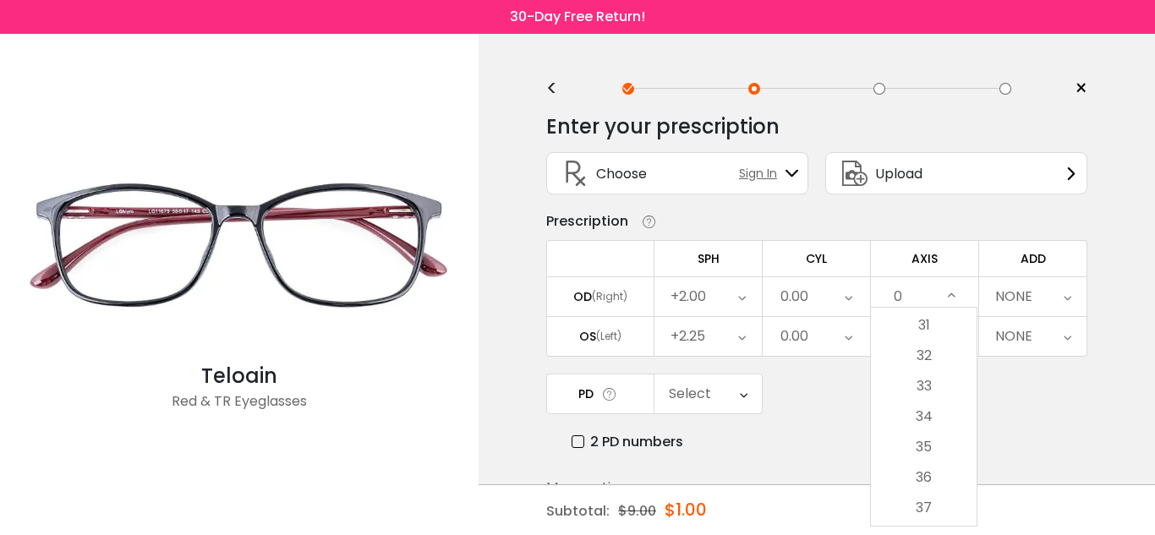
scroll to position [943, 0]
click at [916, 450] on li "35" at bounding box center [924, 445] width 106 height 30
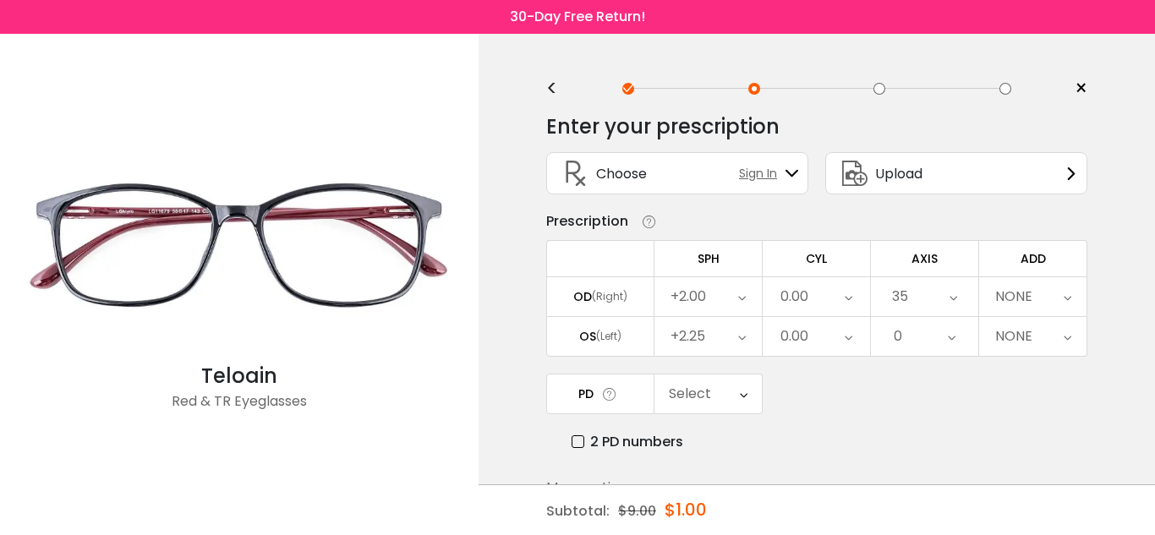
click at [918, 337] on div "0" at bounding box center [924, 336] width 107 height 39
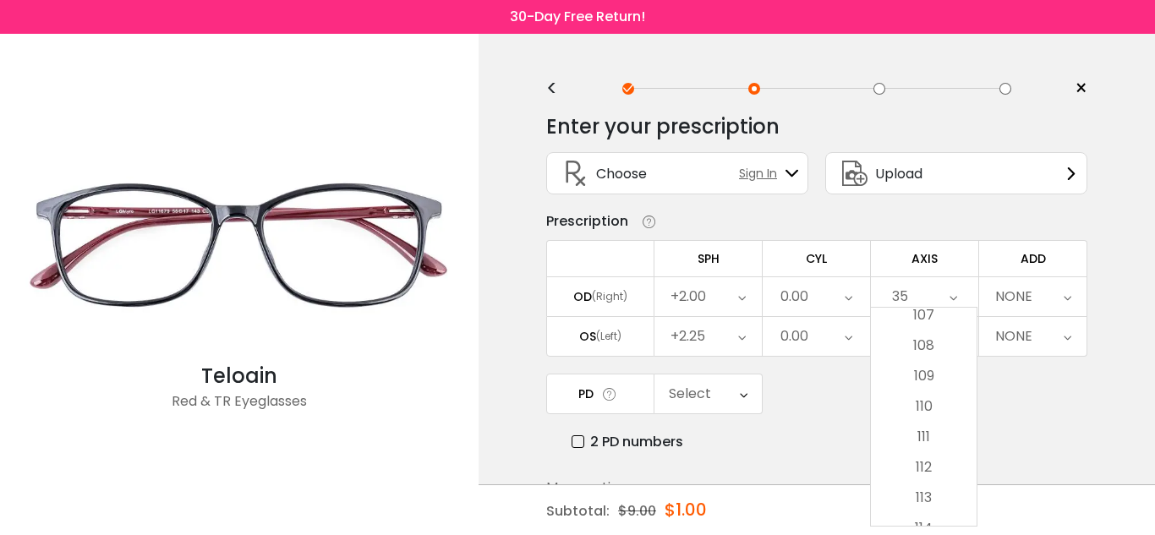
scroll to position [3267, 0]
click at [923, 345] on li "108" at bounding box center [924, 344] width 106 height 30
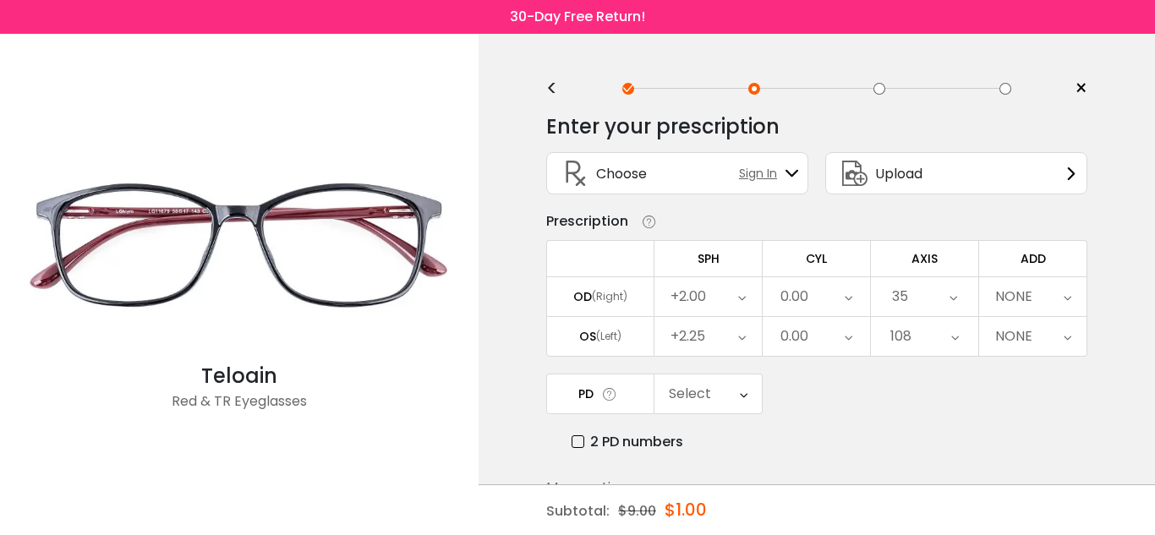
click at [1022, 298] on div "NONE" at bounding box center [1013, 297] width 37 height 34
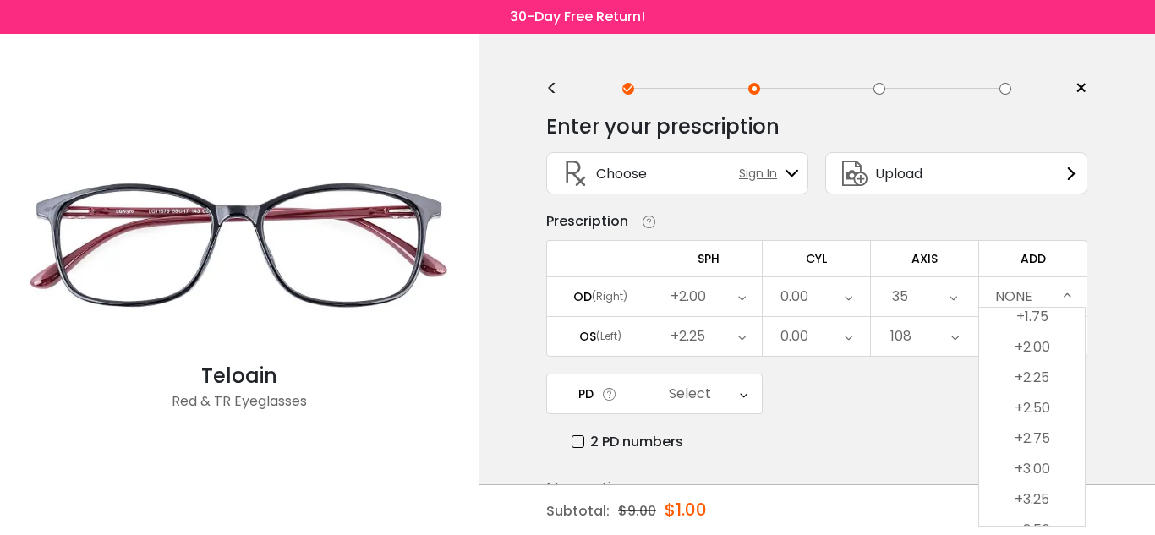
scroll to position [208, 0]
click at [1040, 332] on li "+2.00" at bounding box center [1032, 328] width 106 height 30
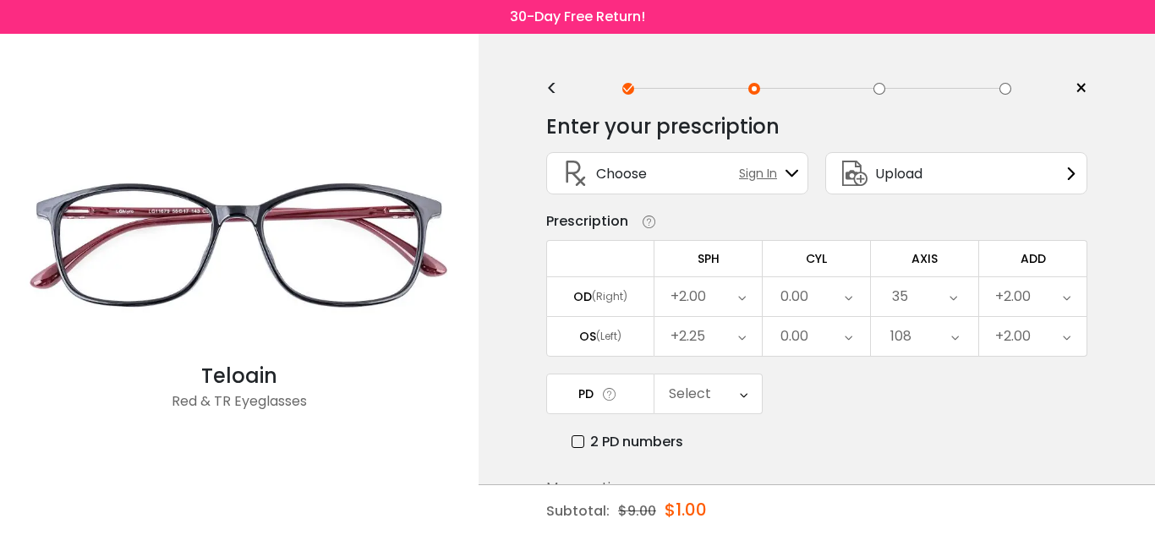
click at [845, 293] on icon at bounding box center [849, 296] width 8 height 39
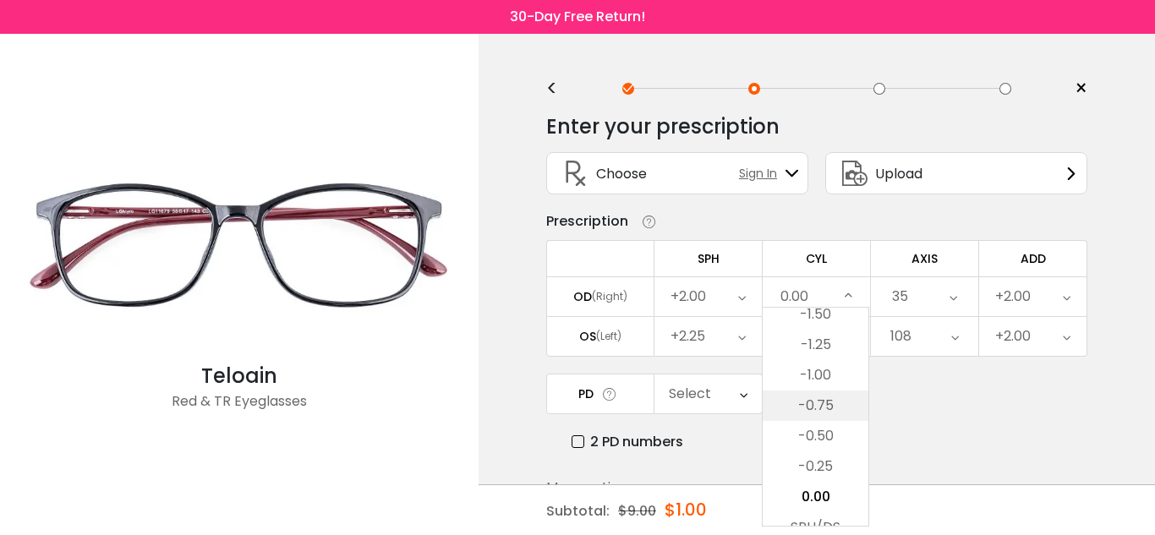
scroll to position [550, 0]
click at [821, 348] on li "-1.25" at bounding box center [816, 352] width 106 height 30
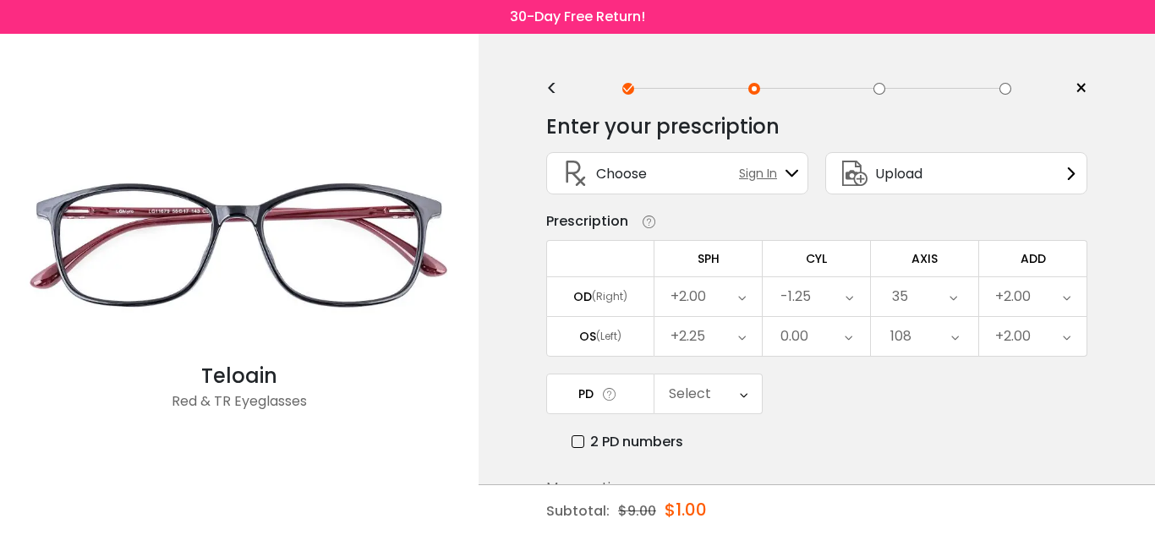
click at [821, 348] on div "0.00" at bounding box center [816, 336] width 107 height 39
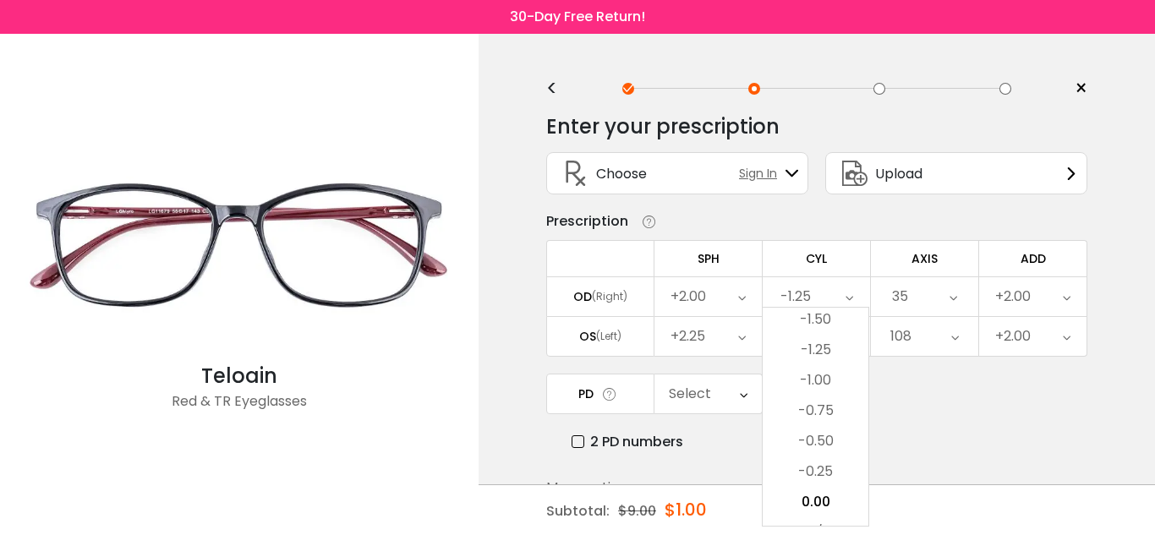
scroll to position [549, 0]
click at [821, 348] on li "-1.25" at bounding box center [816, 352] width 106 height 30
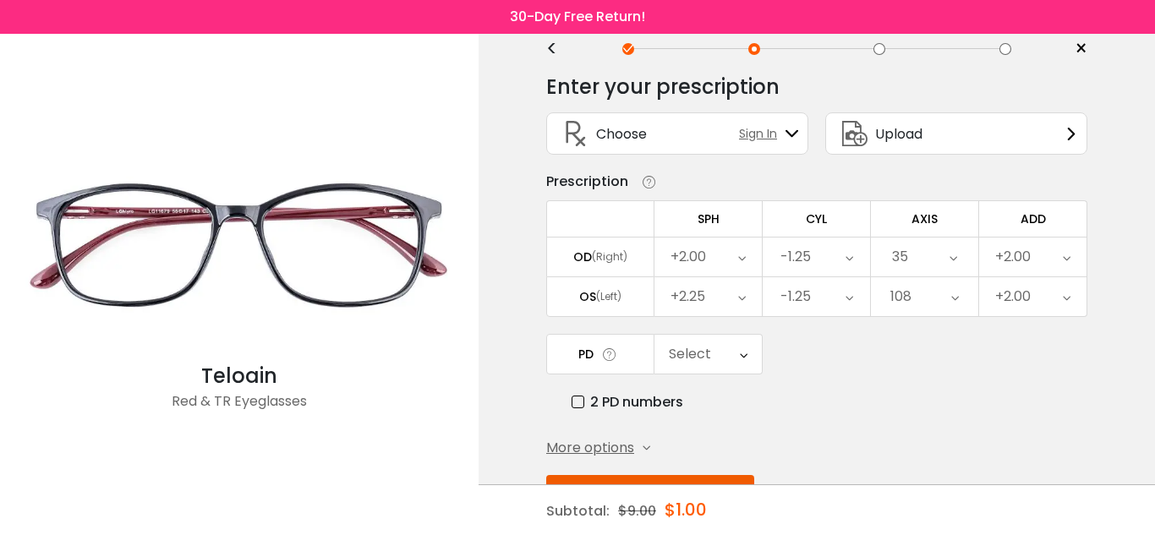
scroll to position [36, 0]
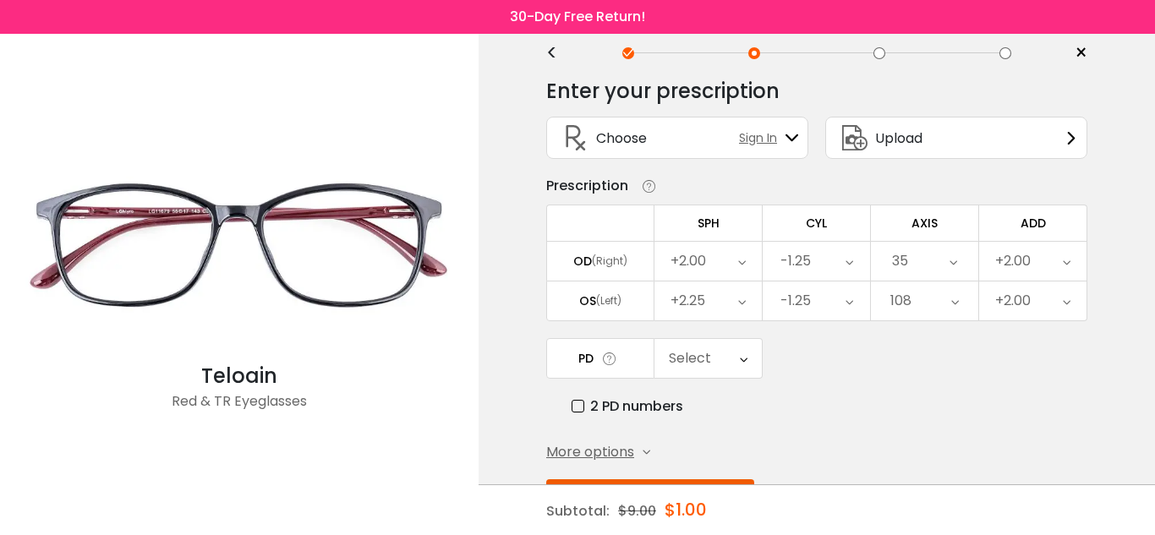
click at [742, 361] on icon at bounding box center [744, 358] width 8 height 39
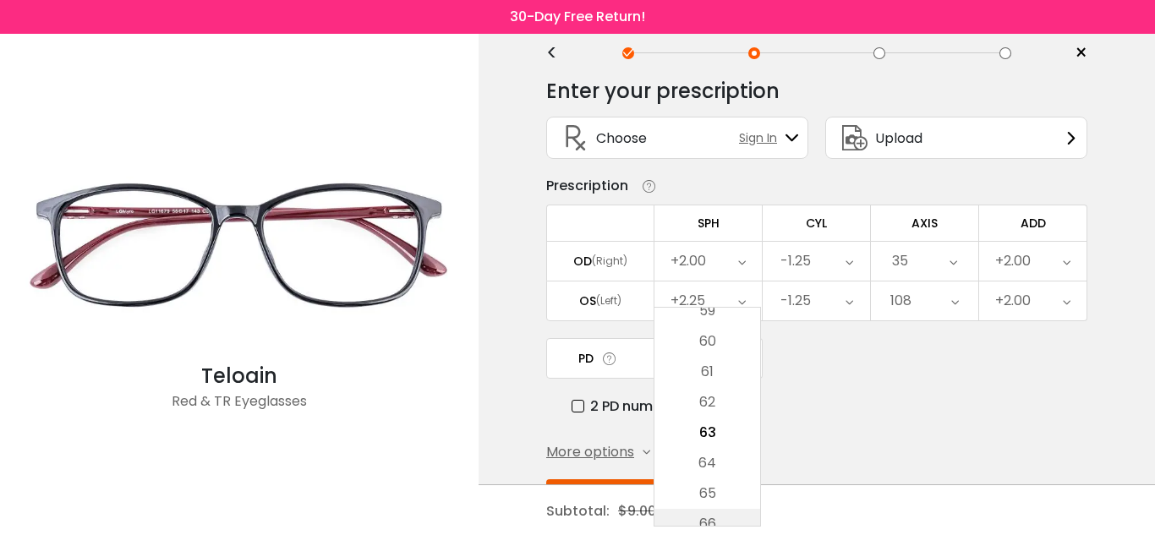
click at [707, 521] on li "66" at bounding box center [708, 524] width 106 height 30
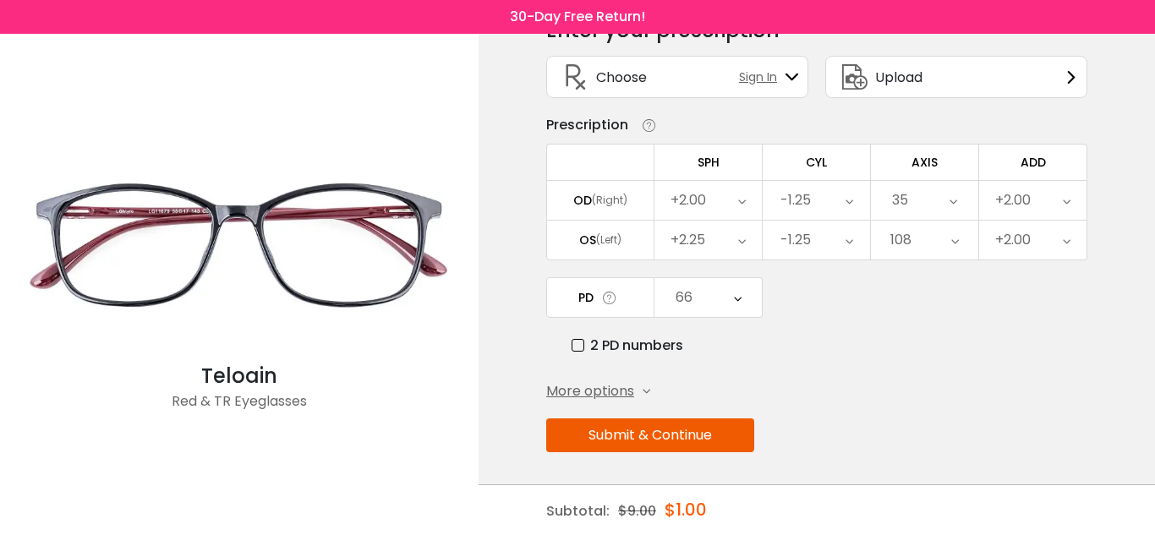
scroll to position [98, 0]
click at [695, 435] on button "Submit & Continue" at bounding box center [650, 434] width 208 height 34
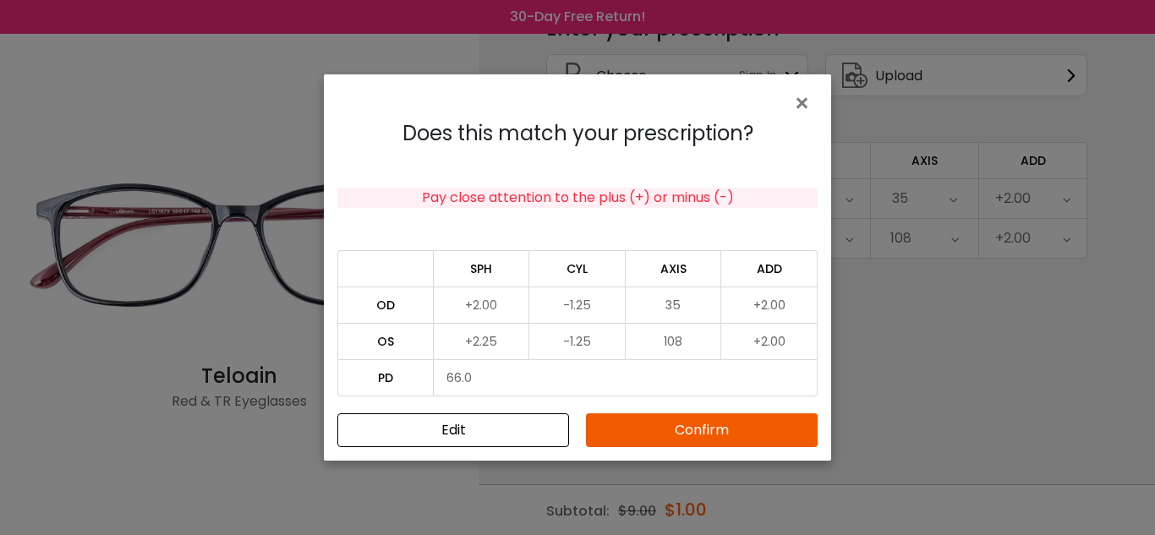
click at [695, 435] on button "Confirm" at bounding box center [702, 431] width 232 height 34
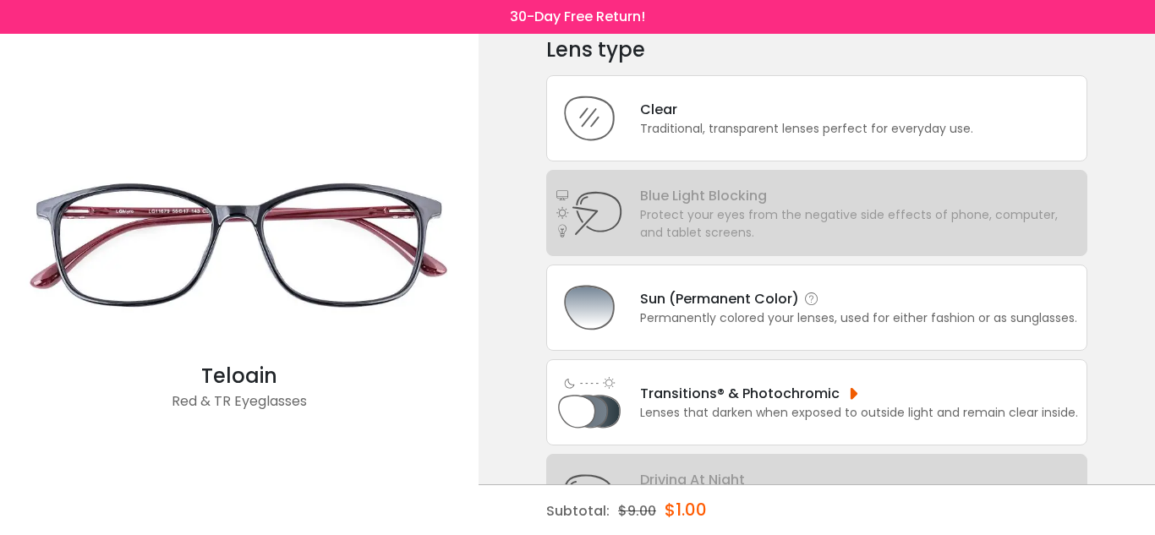
scroll to position [76, 0]
click at [693, 384] on div "Transitions® & Photochromic" at bounding box center [859, 394] width 438 height 21
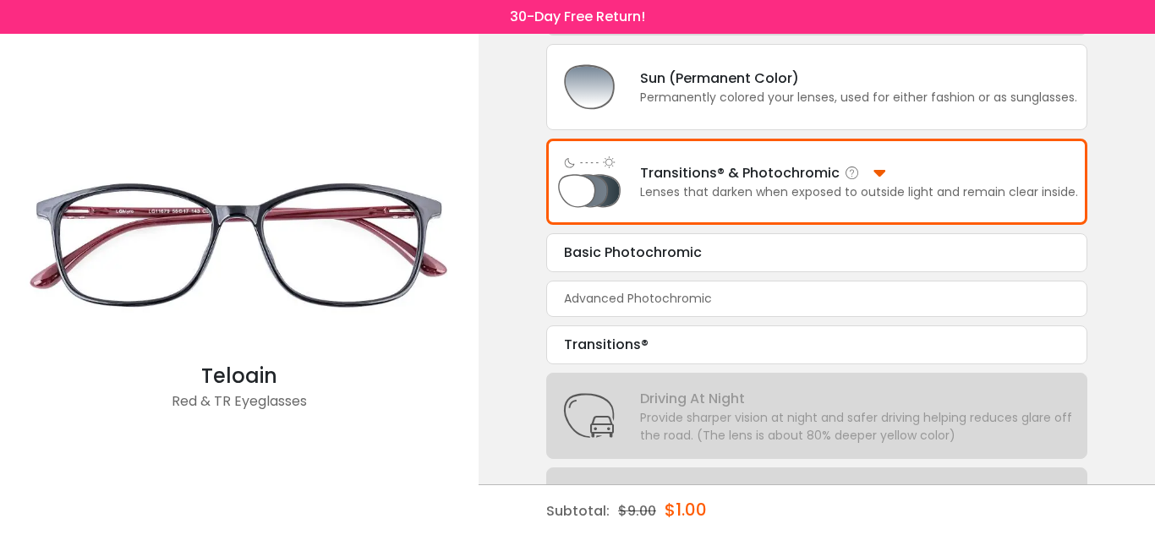
scroll to position [299, 0]
click at [690, 347] on div "Transitions®" at bounding box center [817, 344] width 506 height 20
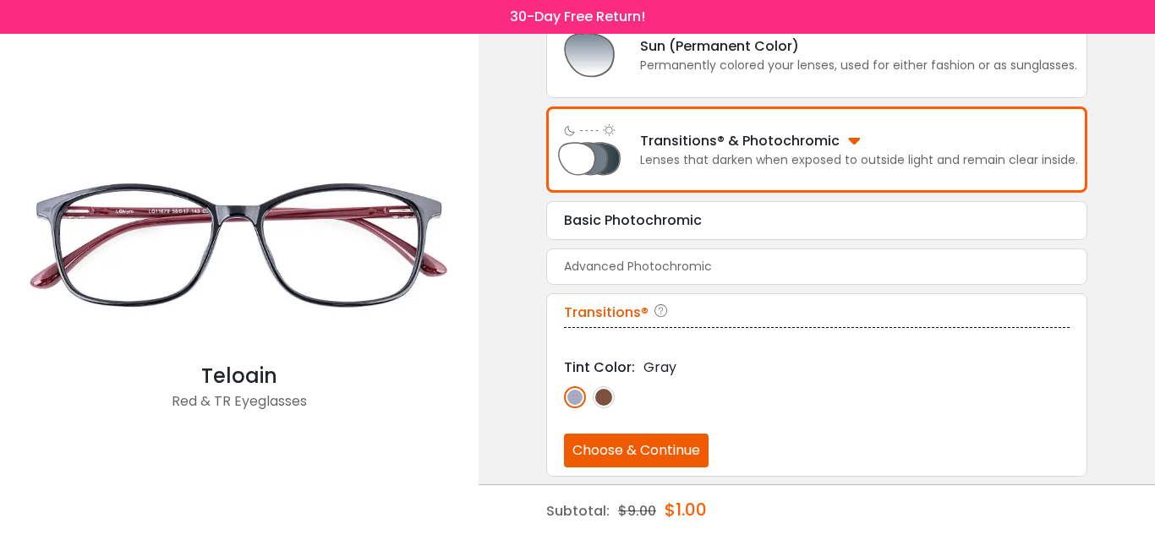
scroll to position [331, 0]
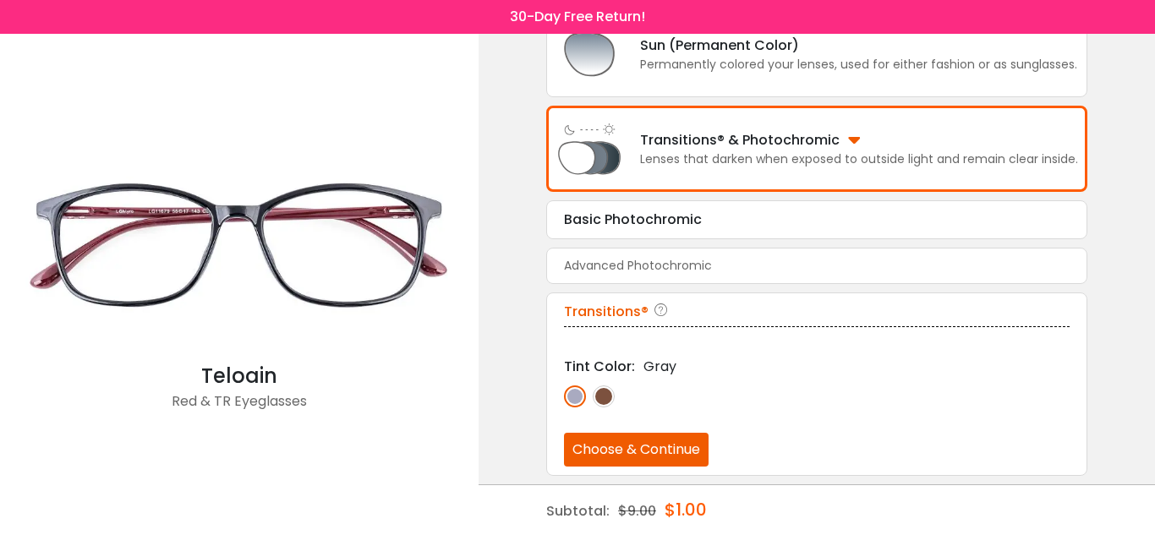
click at [605, 399] on img at bounding box center [604, 397] width 22 height 22
click at [609, 449] on button "Choose & Continue" at bounding box center [636, 450] width 145 height 34
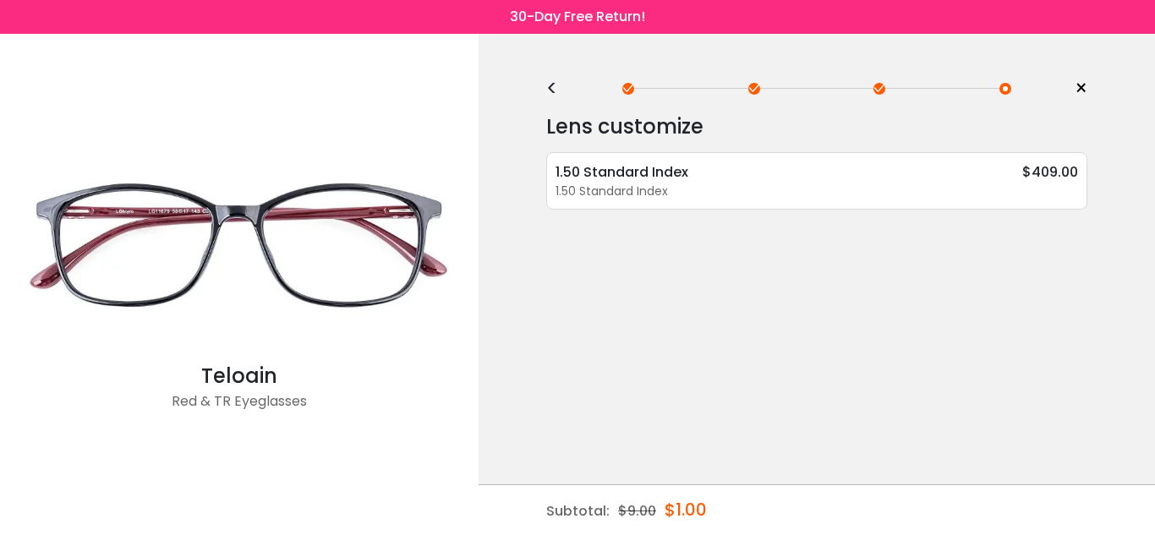
scroll to position [0, 0]
click at [803, 184] on div "1.50 Standard Index" at bounding box center [817, 192] width 523 height 18
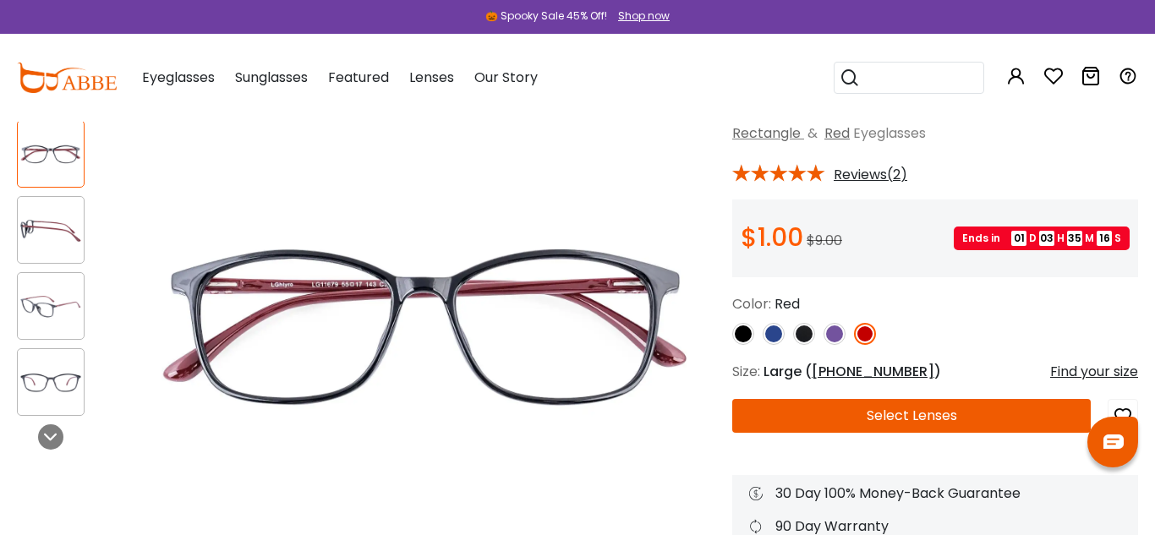
click at [846, 414] on button "Select Lenses" at bounding box center [911, 416] width 359 height 34
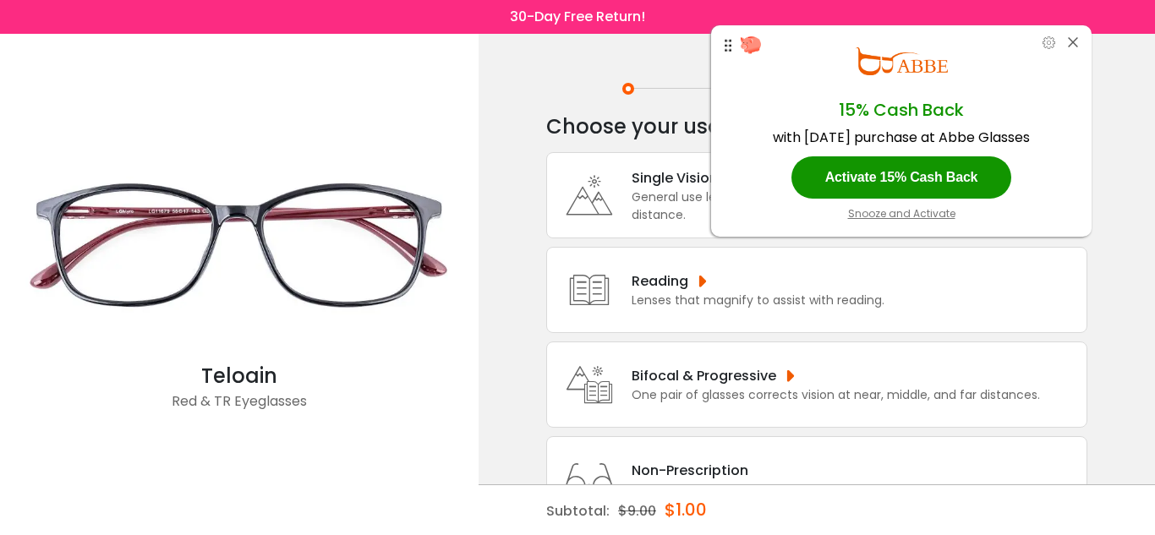
click at [846, 414] on div "Bifocal & Progressive One pair of glasses corrects vision at near, middle, and …" at bounding box center [816, 385] width 541 height 86
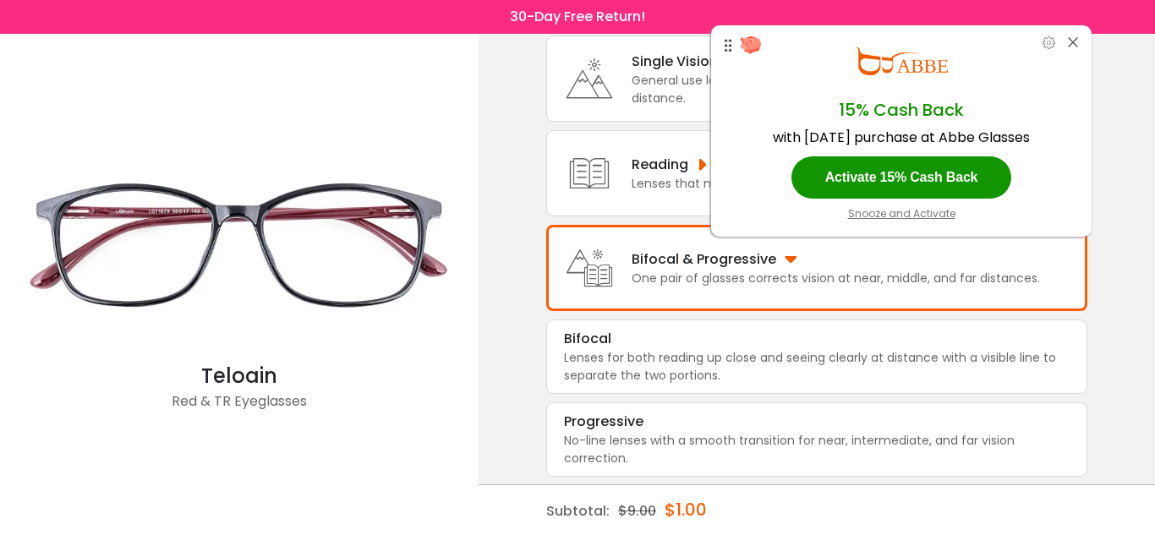
scroll to position [118, 0]
click at [832, 366] on div "Lenses for both reading up close and seeing clearly at distance with a visible …" at bounding box center [817, 366] width 506 height 36
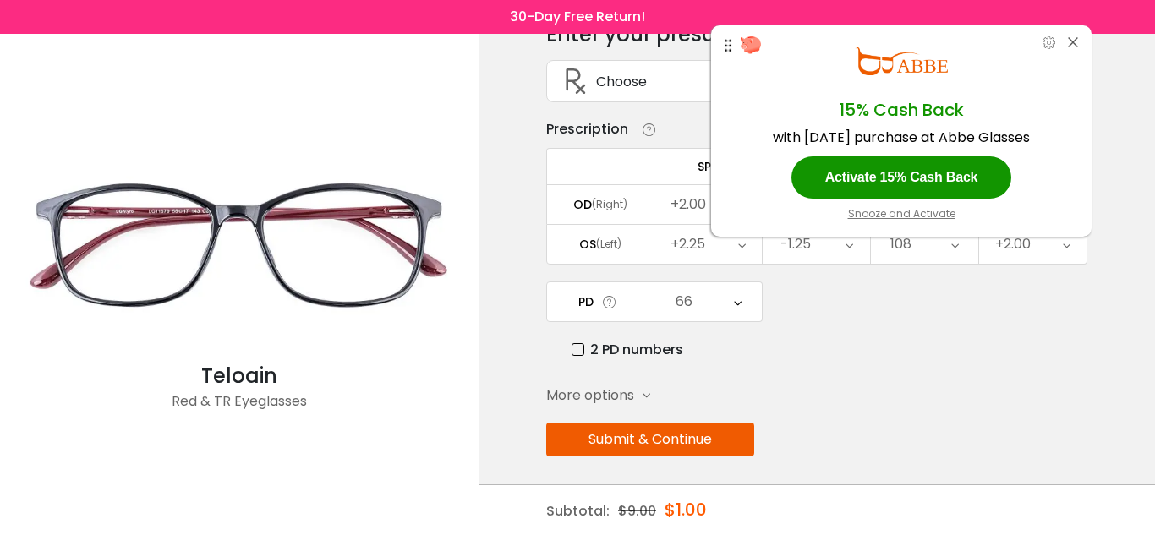
scroll to position [98, 0]
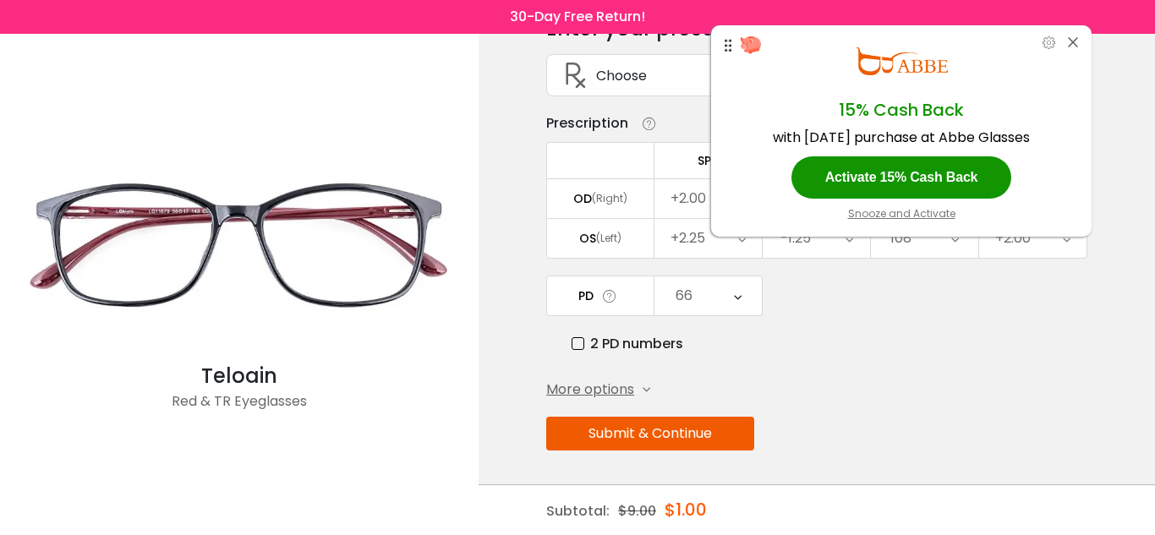
click at [716, 439] on button "Submit & Continue" at bounding box center [650, 434] width 208 height 34
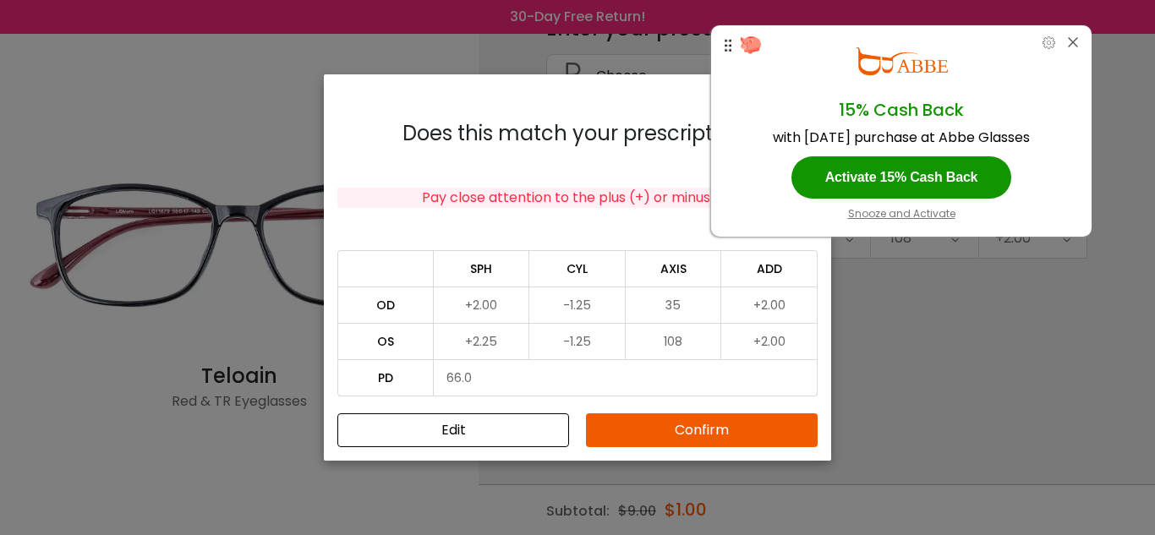
click at [714, 430] on button "Confirm" at bounding box center [702, 431] width 232 height 34
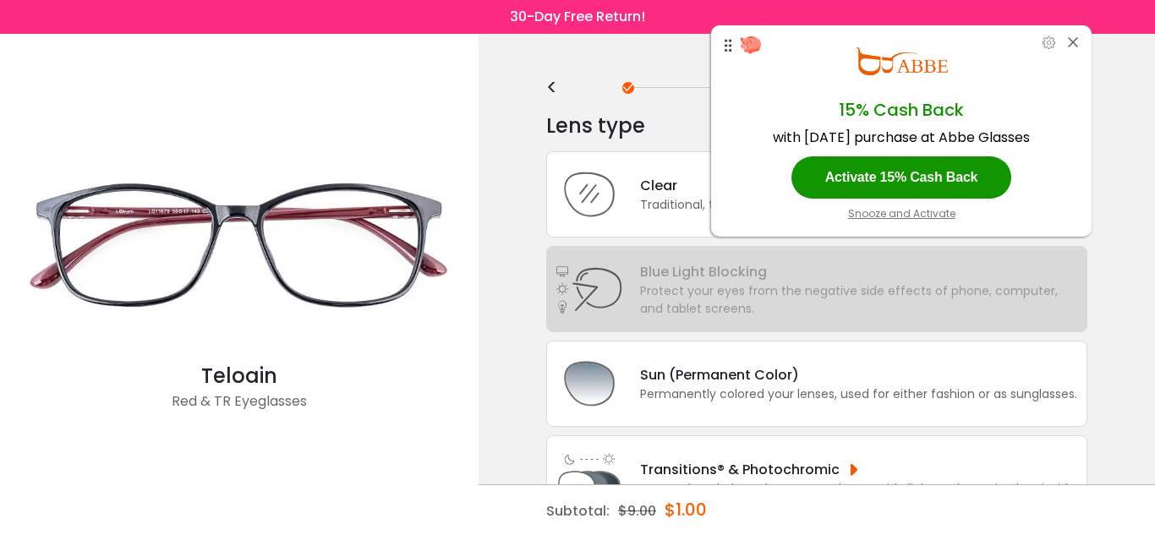
scroll to position [0, 0]
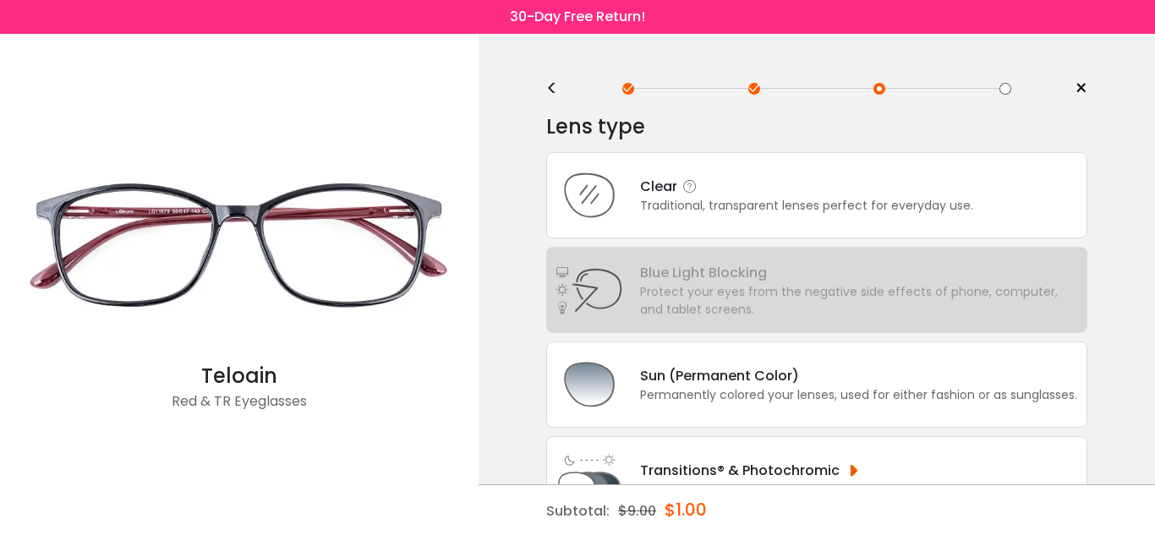
click at [925, 173] on div "Clear Traditional, transparent lenses perfect for everyday use." at bounding box center [816, 195] width 541 height 86
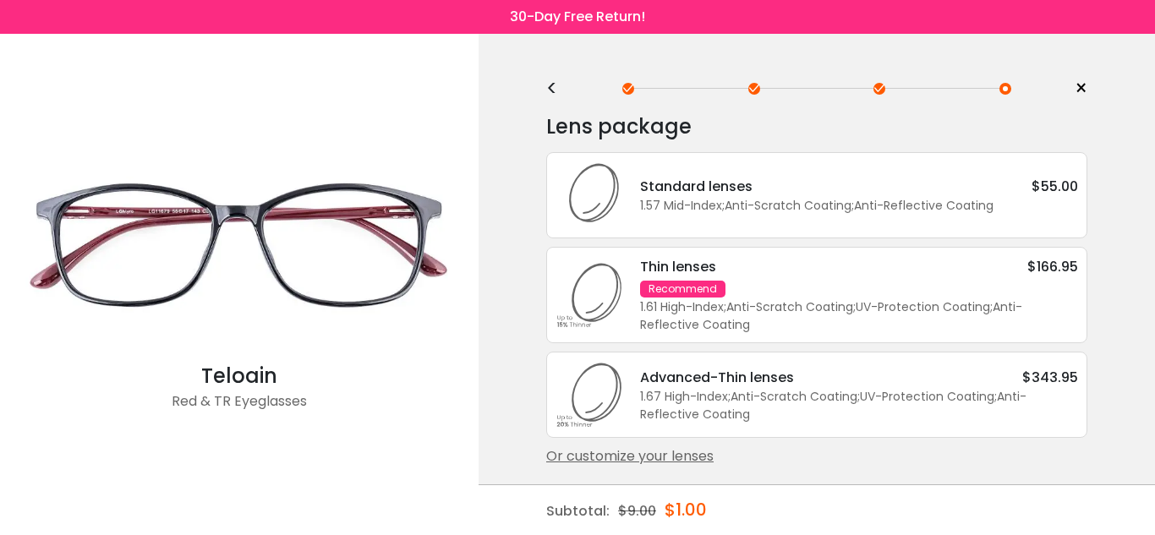
click at [921, 187] on div "Standard lenses $55.00" at bounding box center [859, 186] width 438 height 21
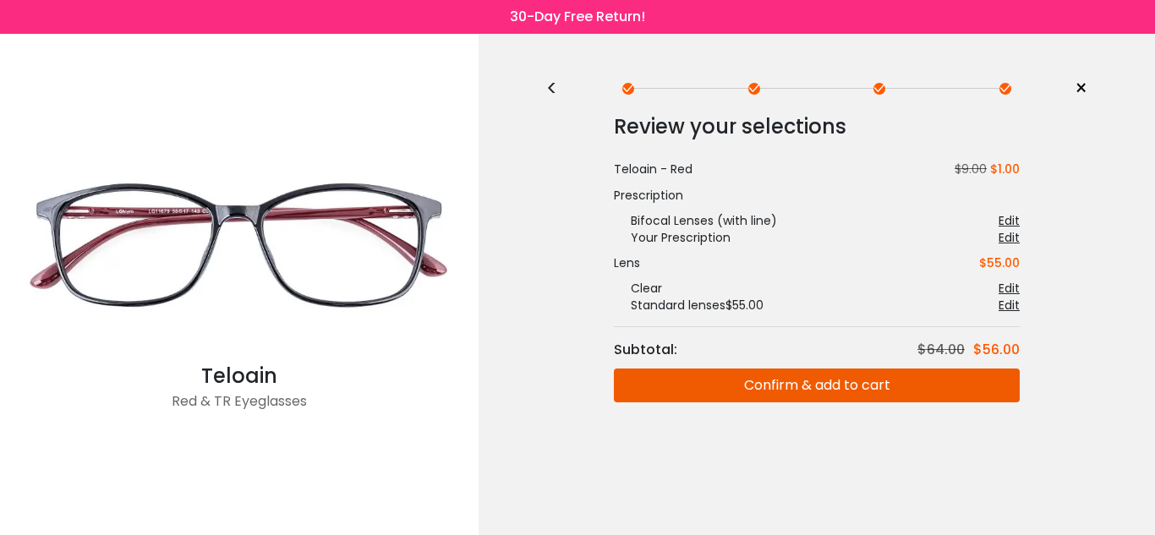
click at [863, 391] on button "Confirm & add to cart" at bounding box center [817, 386] width 406 height 34
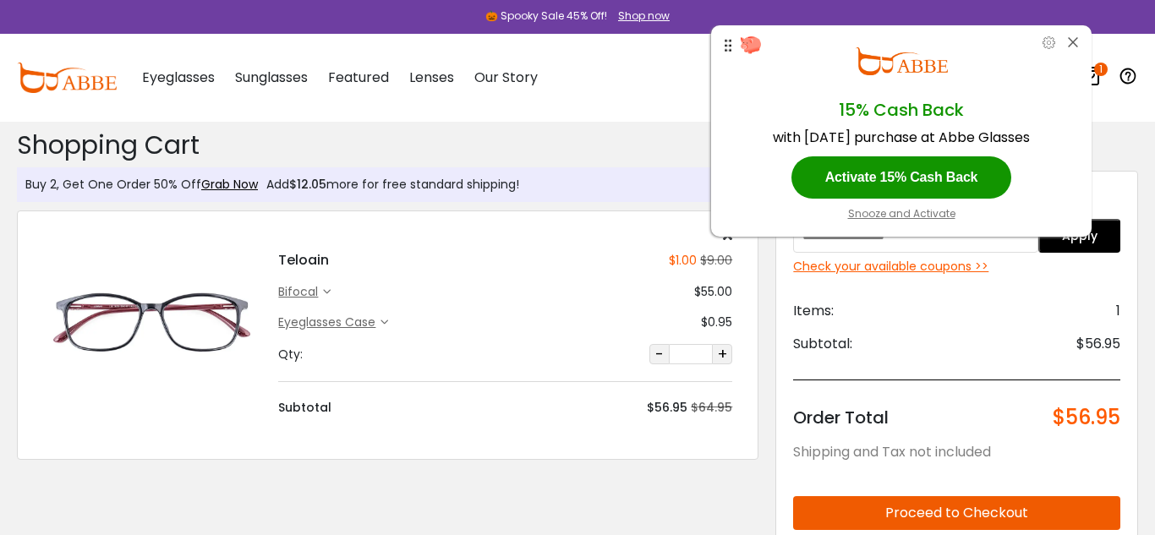
click at [902, 509] on button "Proceed to Checkout" at bounding box center [956, 513] width 327 height 34
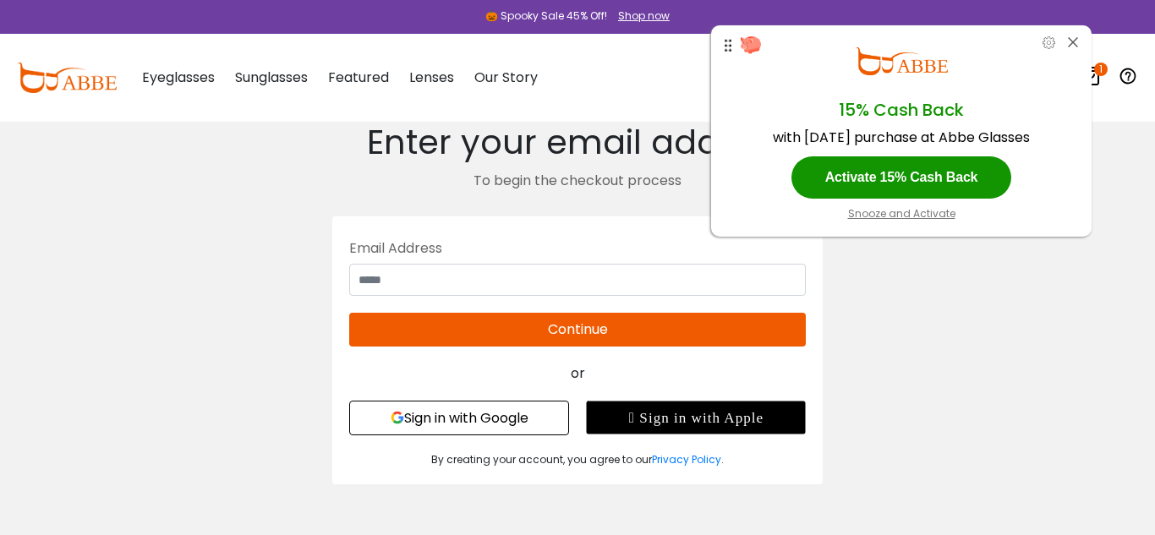
click at [511, 420] on button "Sign in with Google" at bounding box center [459, 418] width 220 height 35
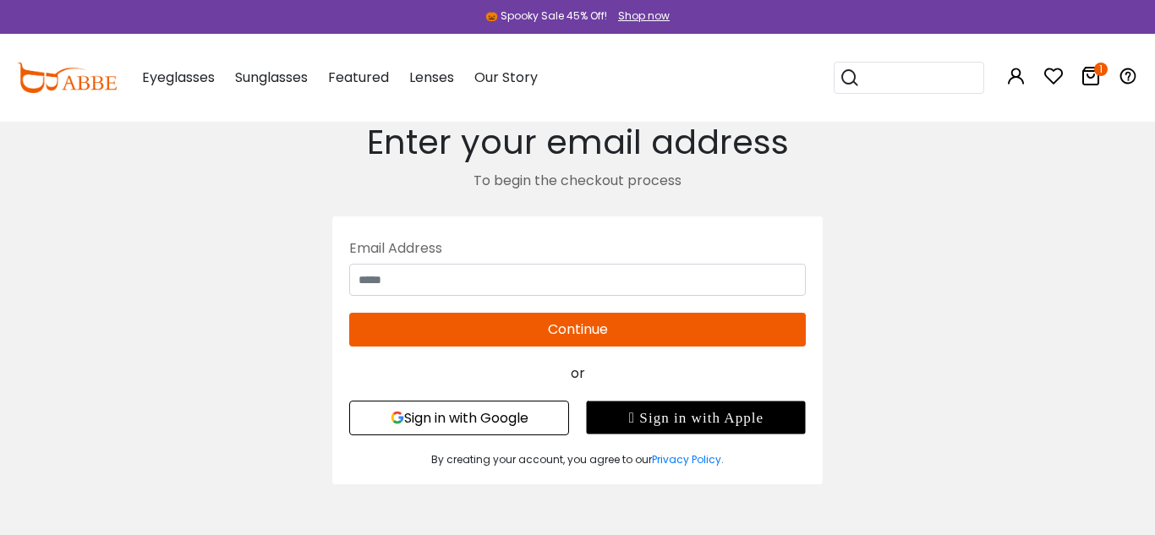
click at [500, 430] on button "Sign in with Google" at bounding box center [459, 418] width 220 height 35
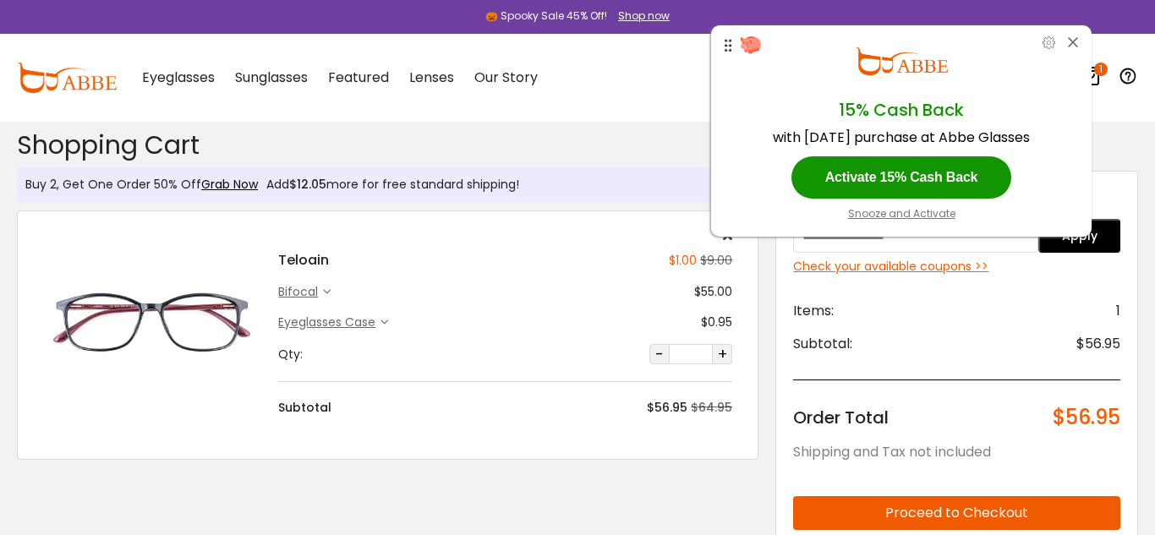
click at [946, 511] on button "Proceed to Checkout" at bounding box center [956, 513] width 327 height 34
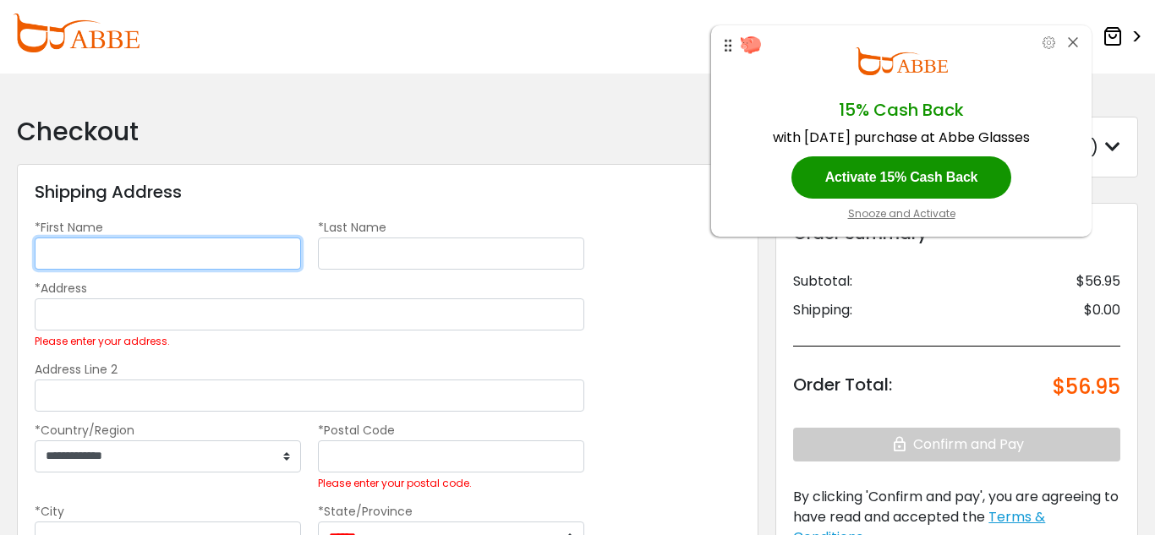
click at [255, 254] on input "*First Name" at bounding box center [168, 254] width 266 height 32
type input "*******"
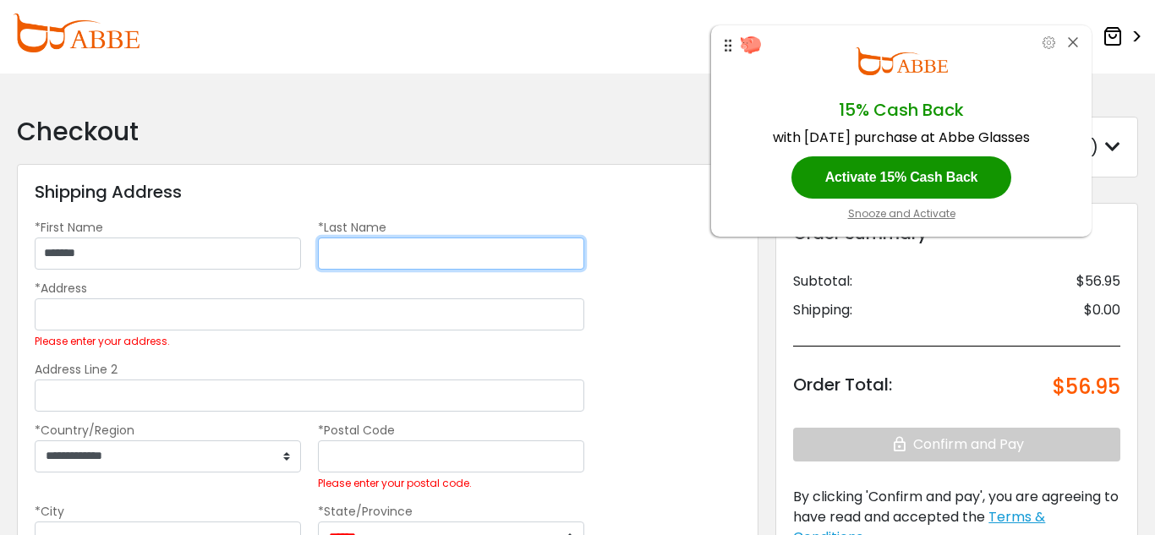
type input "*******"
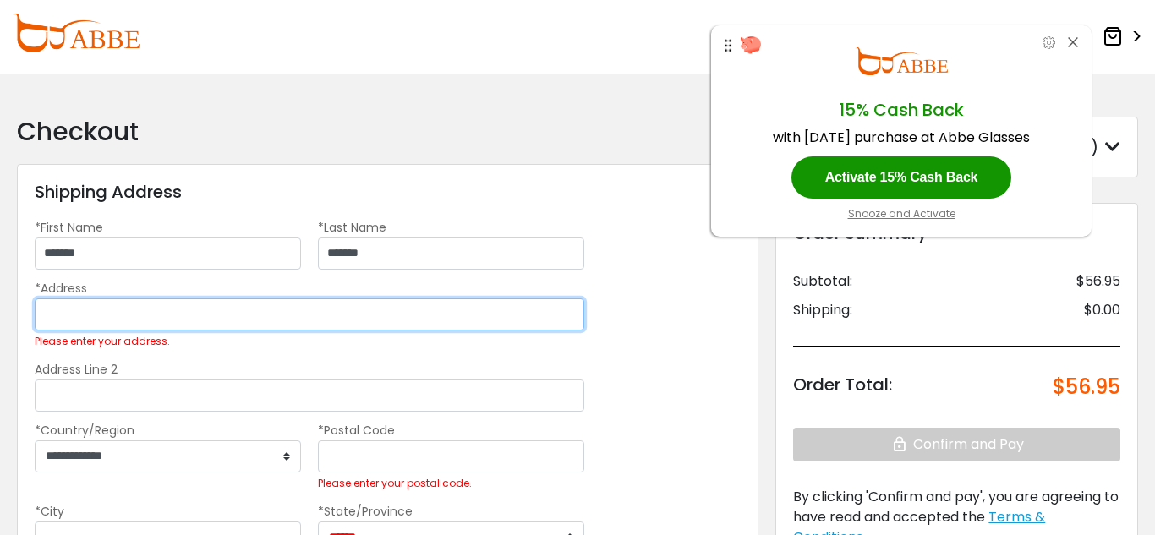
type input "**********"
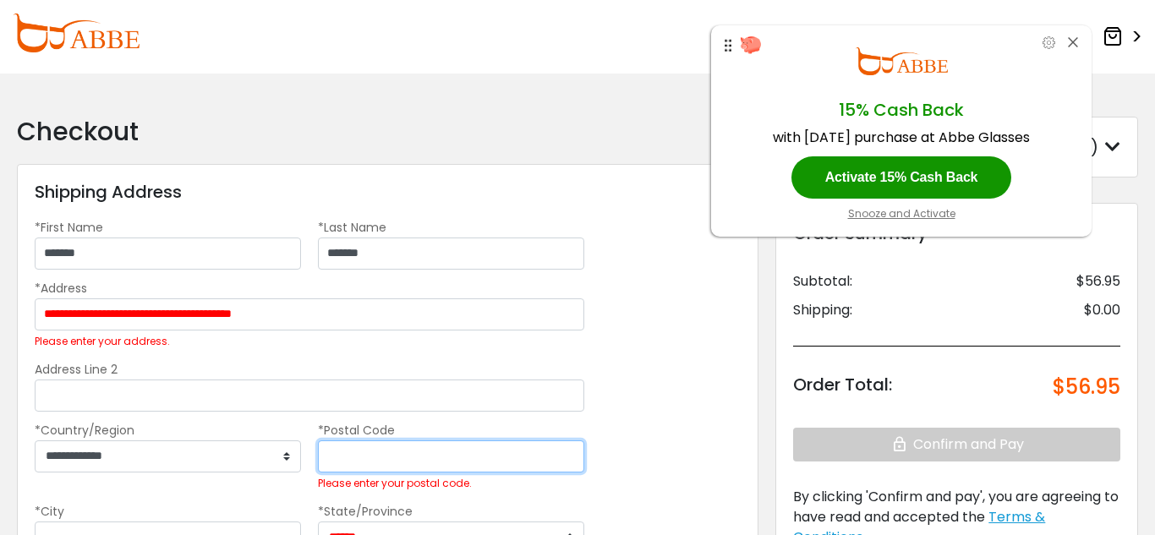
type input "*****"
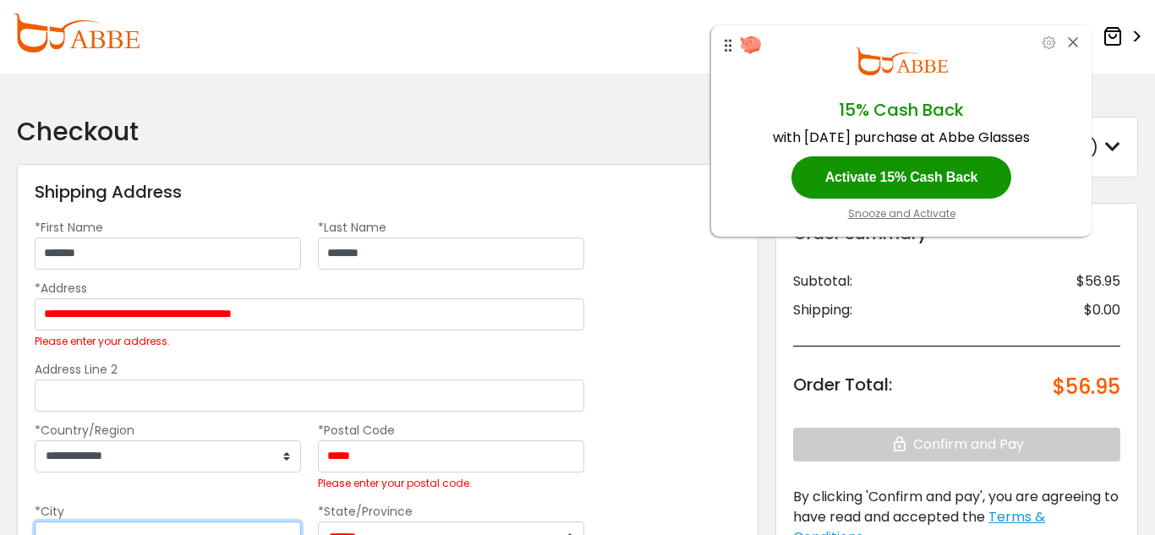
type input "*****"
select select "**"
type input "**********"
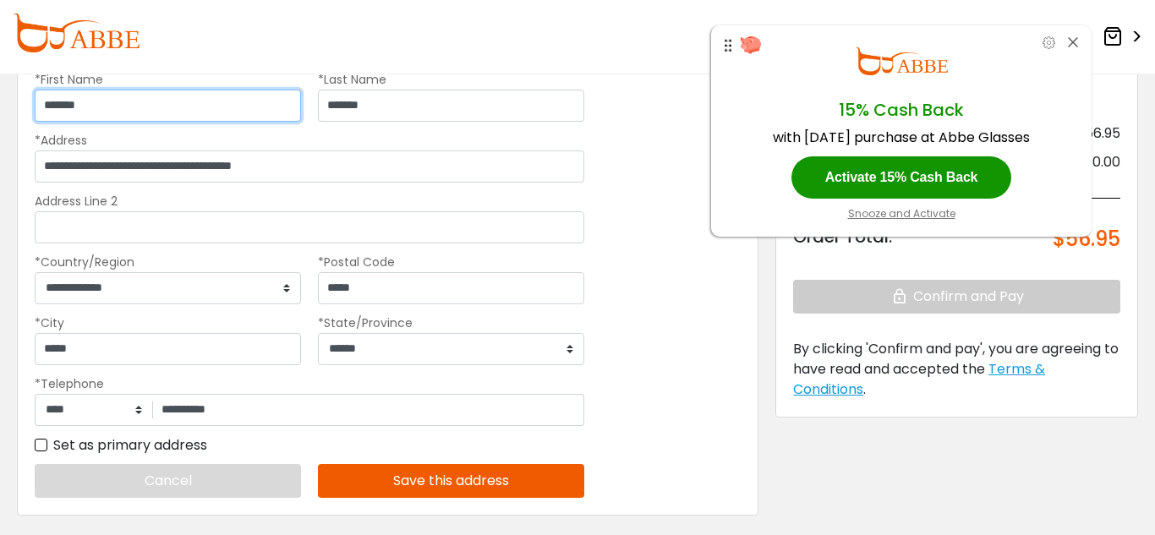
scroll to position [149, 0]
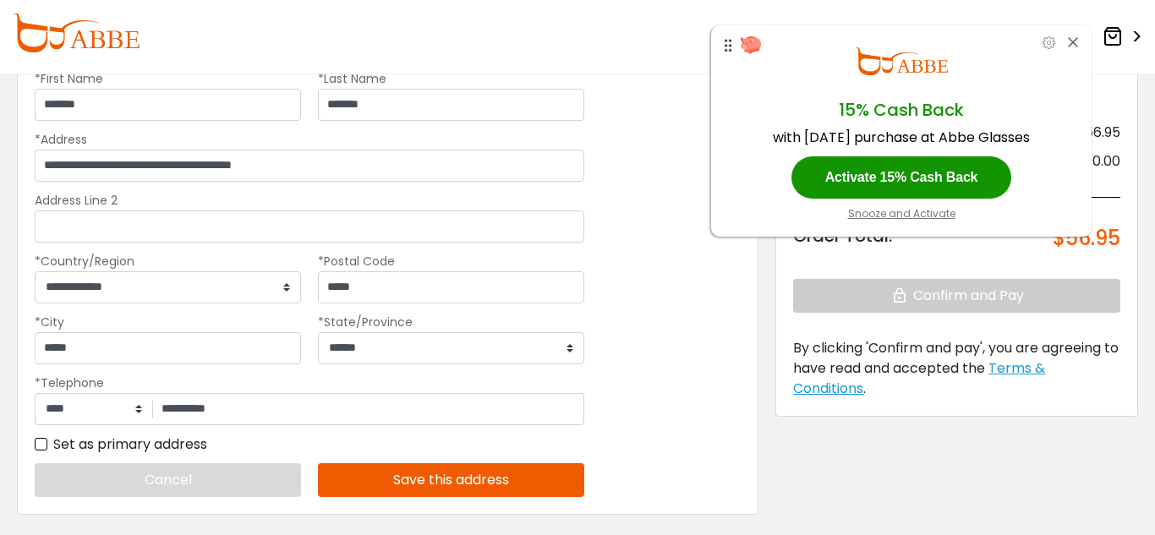
click at [366, 471] on button "Save this address" at bounding box center [451, 480] width 266 height 34
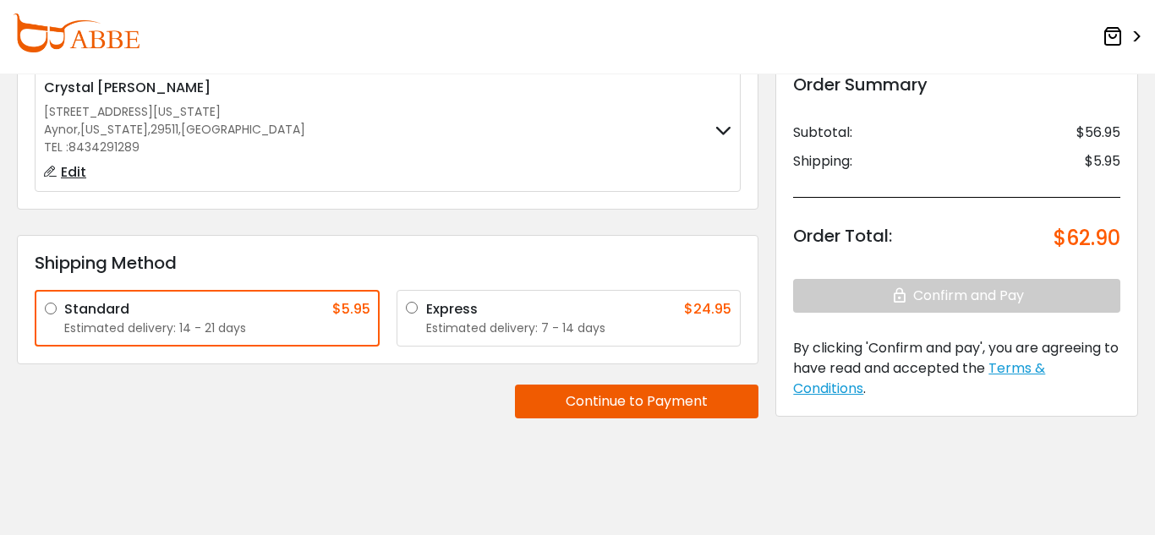
click at [597, 402] on button "Continue to Payment" at bounding box center [637, 402] width 244 height 34
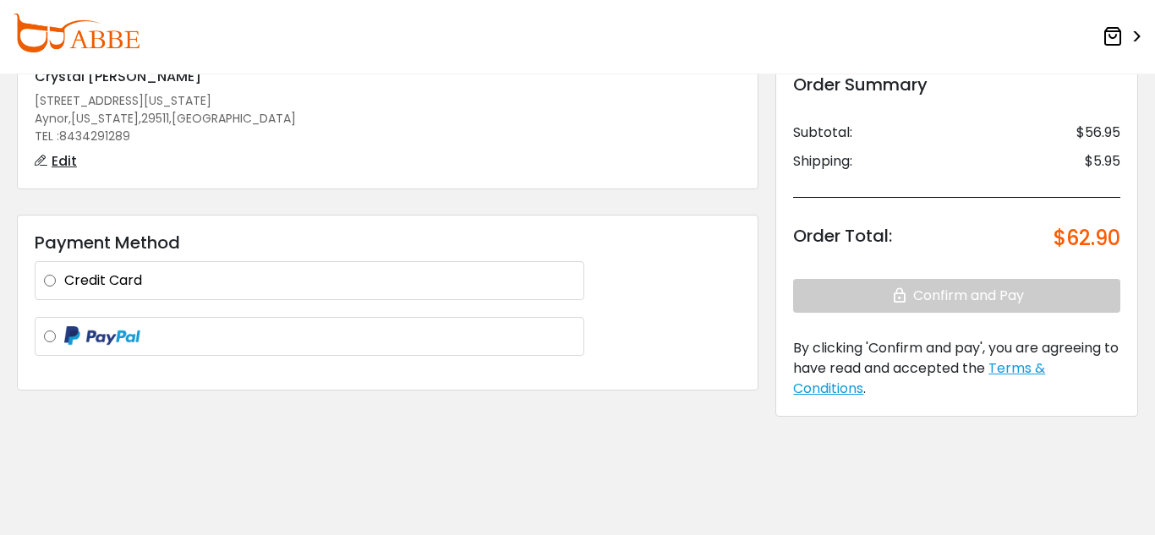
click at [387, 288] on label "Credit Card" at bounding box center [319, 281] width 511 height 20
